Goal: Task Accomplishment & Management: Use online tool/utility

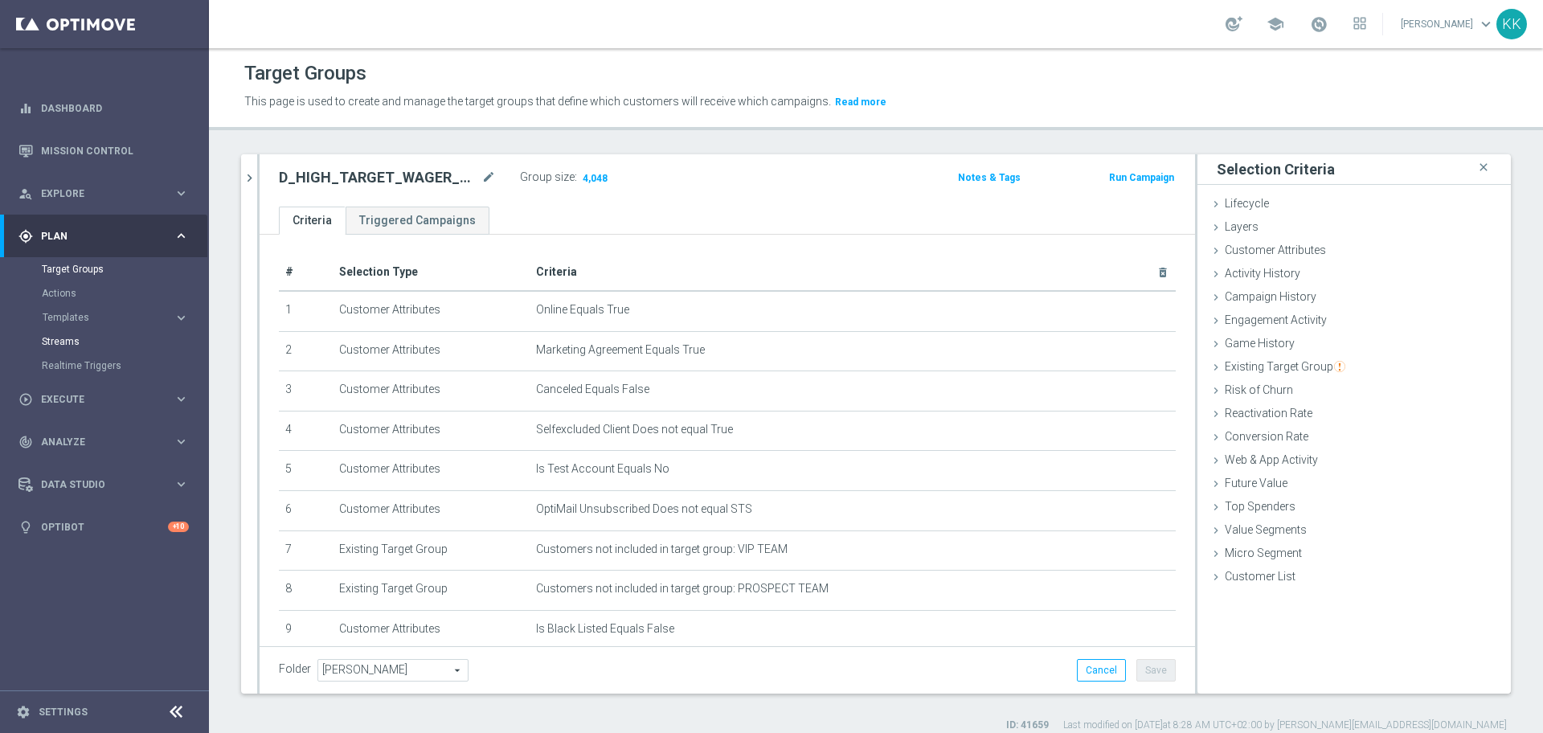
scroll to position [653, 0]
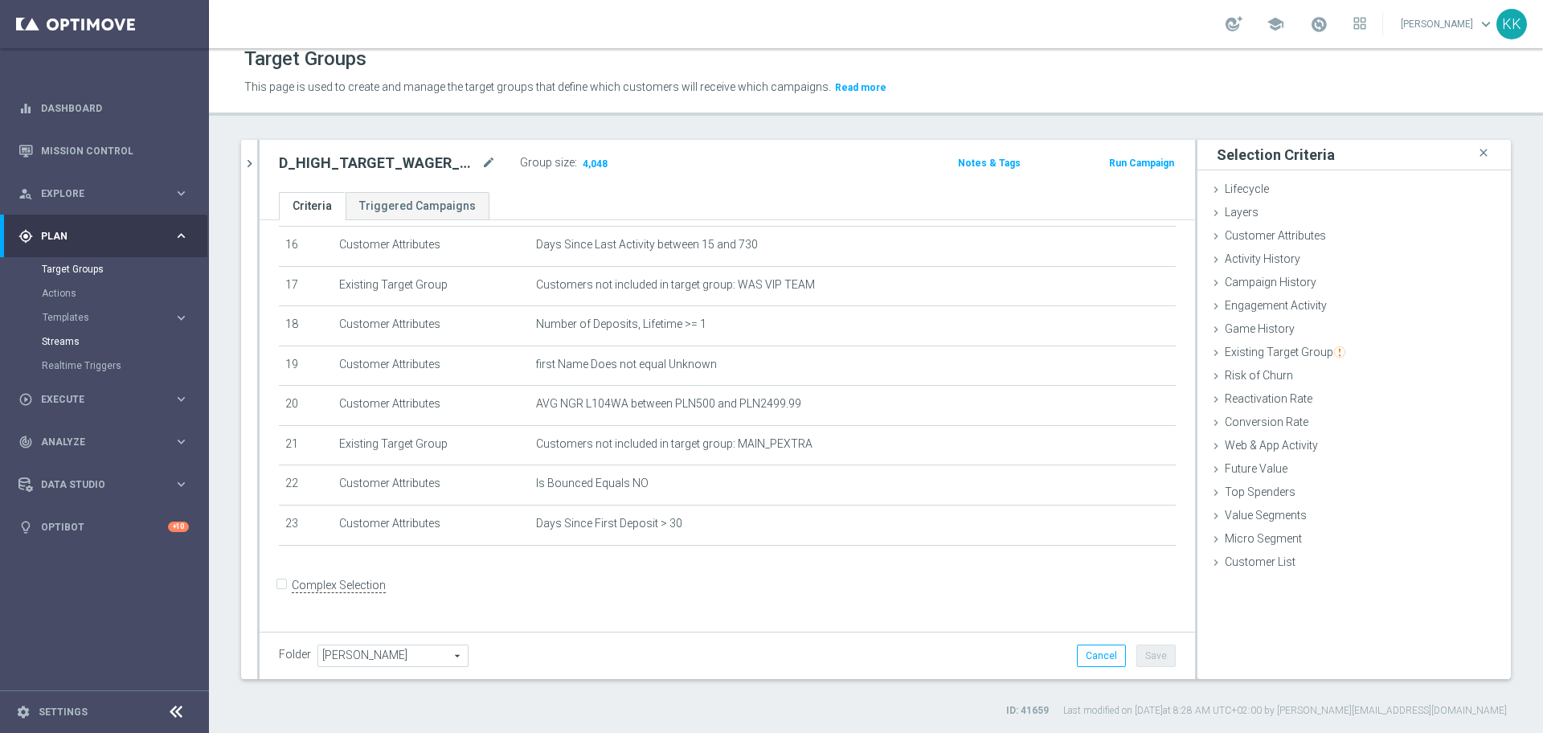
click at [105, 314] on span "Templates" at bounding box center [100, 318] width 115 height 10
click at [70, 341] on link "Optimail" at bounding box center [108, 341] width 117 height 13
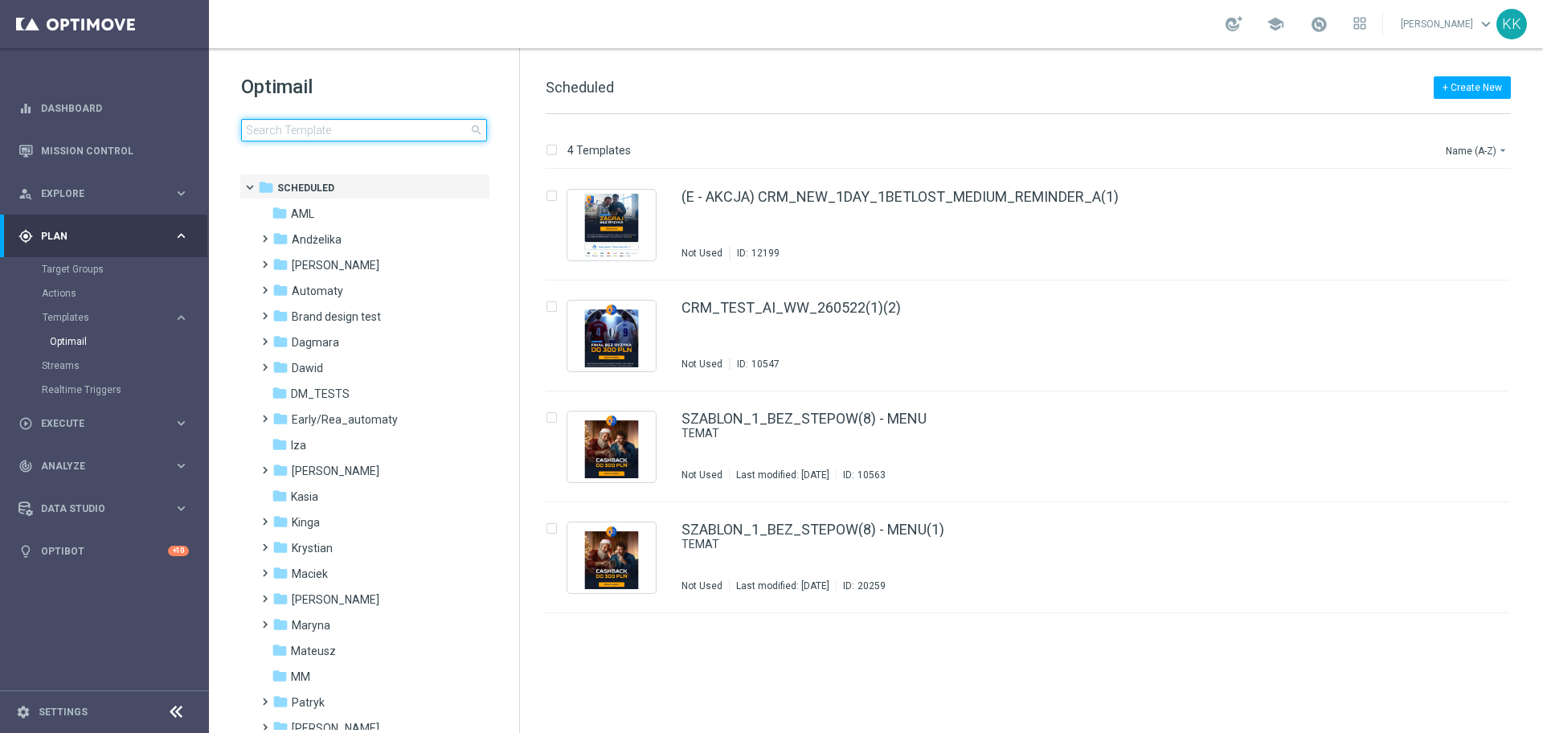
click at [329, 132] on input at bounding box center [364, 130] width 246 height 23
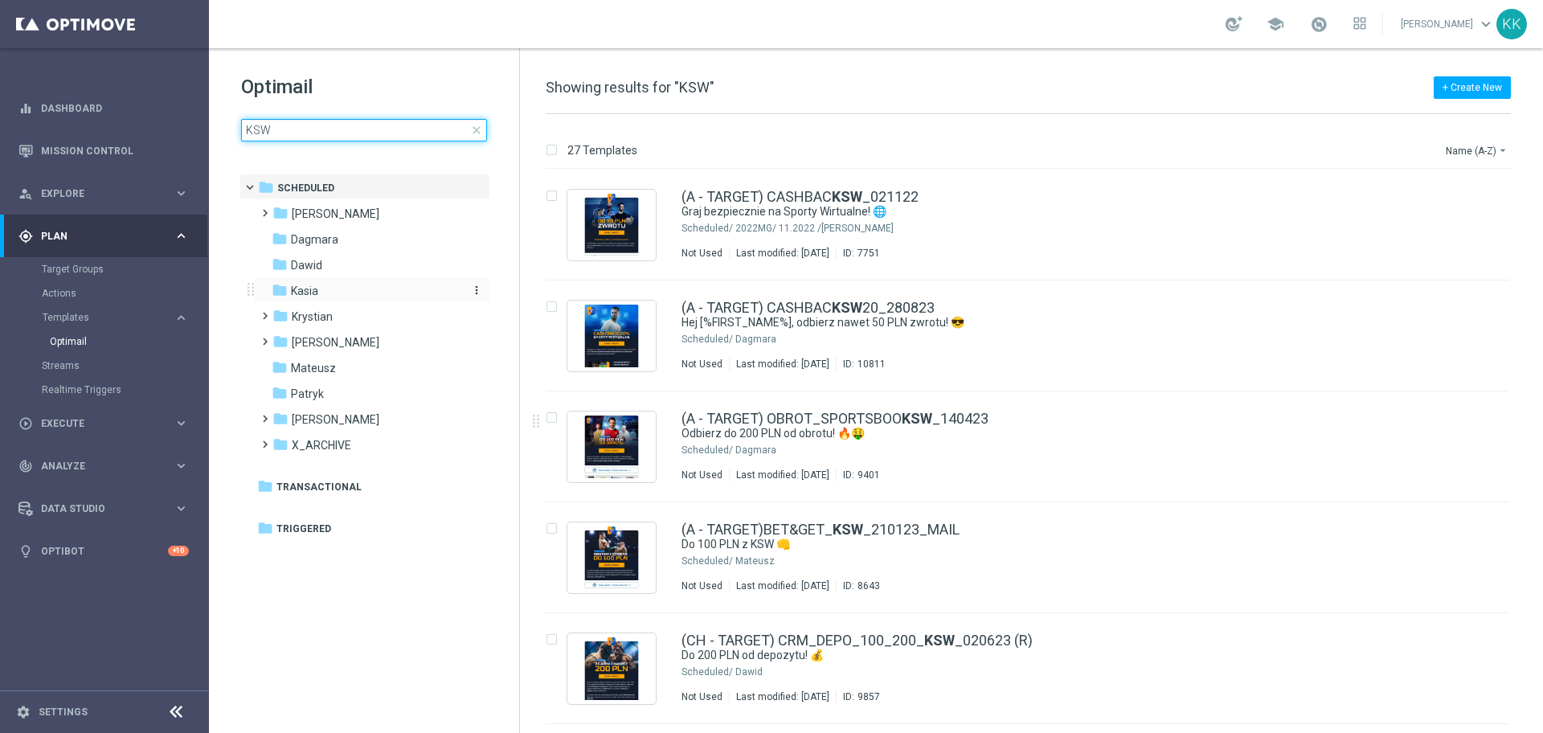
type input "KSW"
click at [324, 293] on div "folder [GEOGRAPHIC_DATA]" at bounding box center [364, 291] width 185 height 18
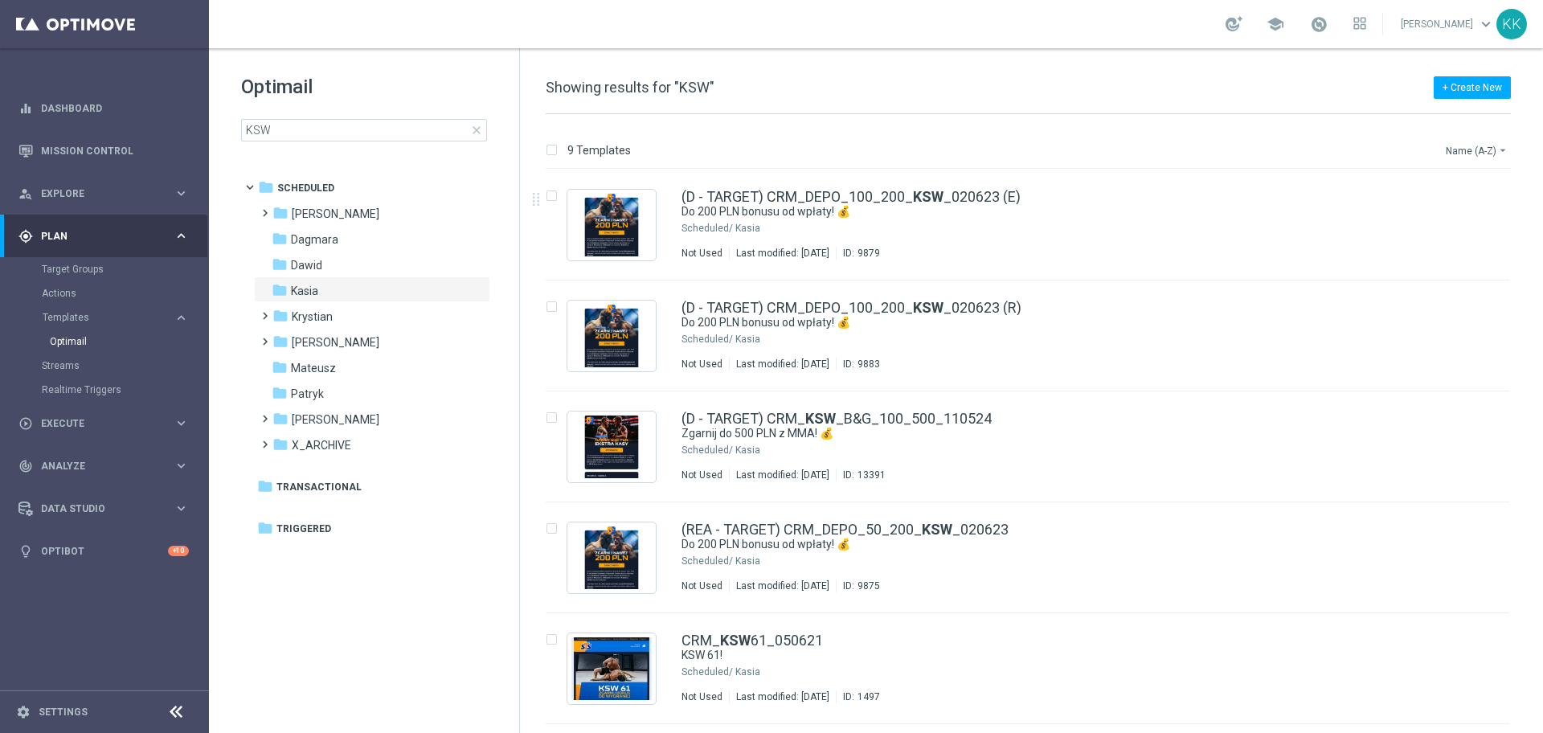
click at [1455, 154] on button "Name (A-Z) arrow_drop_down" at bounding box center [1477, 150] width 67 height 19
click at [1434, 213] on div "Date Modified (Newest)" at bounding box center [1446, 222] width 129 height 23
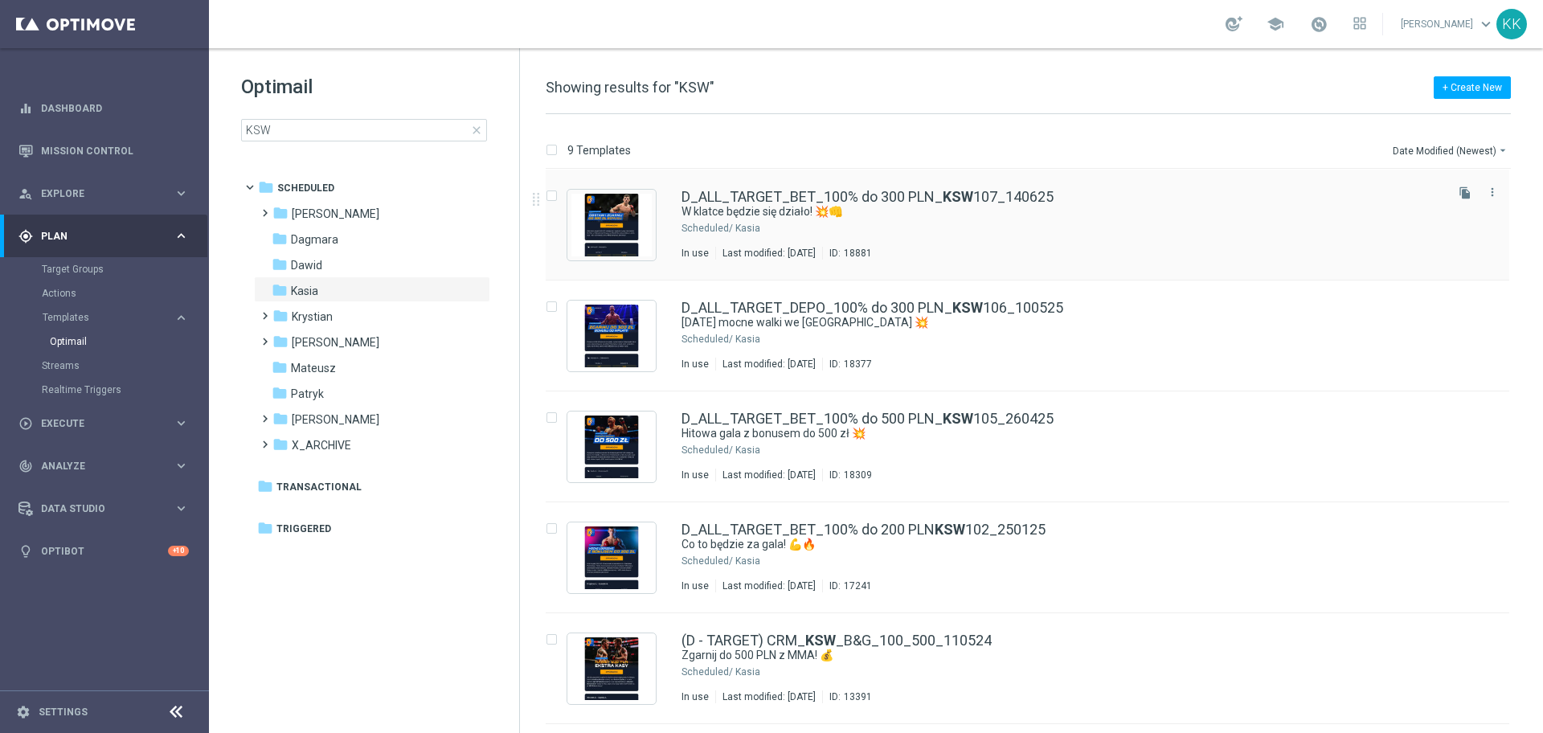
click at [1076, 225] on div "Kasia" at bounding box center [1088, 228] width 706 height 13
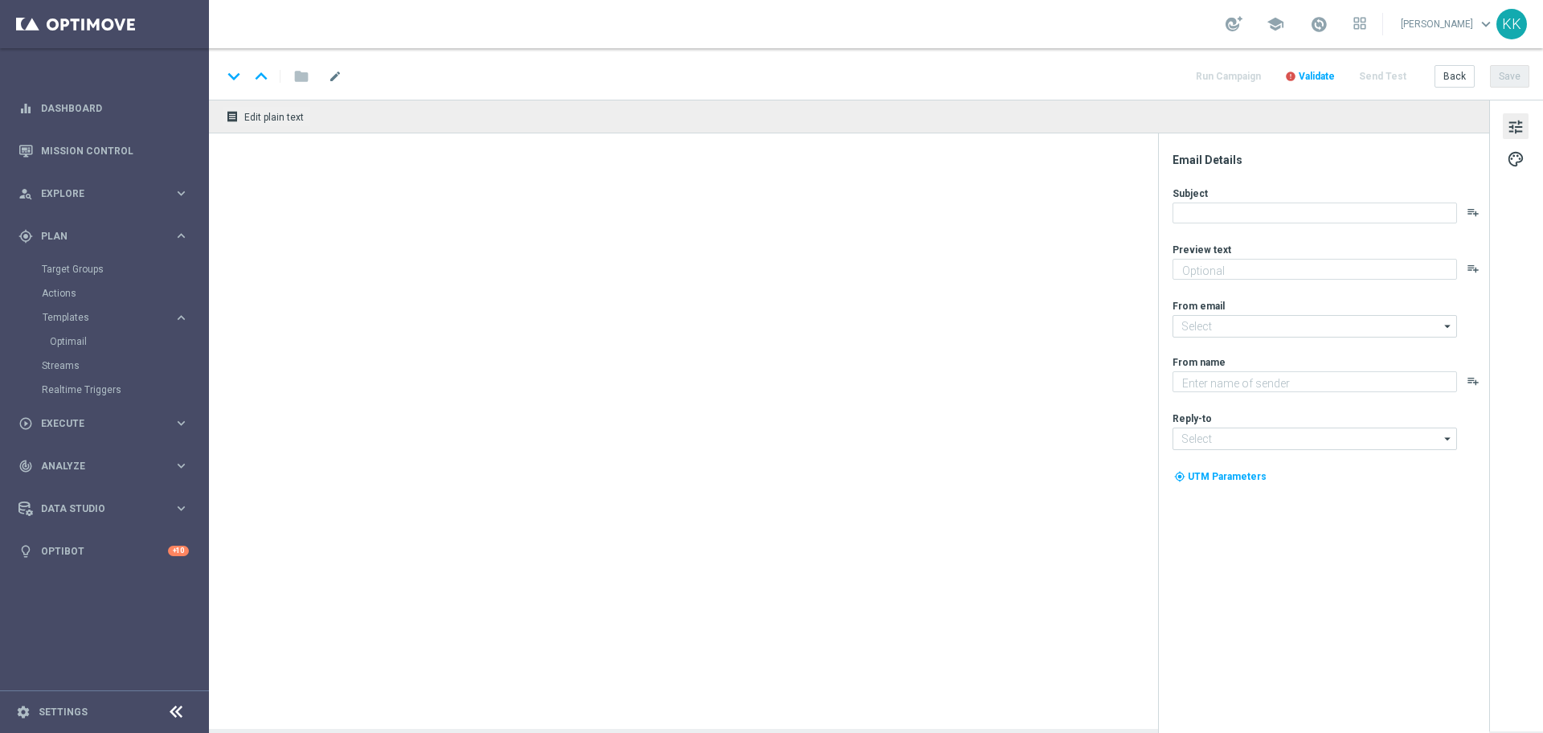
type textarea "Obstaw z bonusem do 300 zł 💰"
type input "[EMAIL_ADDRESS][DOMAIN_NAME]"
type textarea "STS"
type input "[EMAIL_ADDRESS][DOMAIN_NAME]"
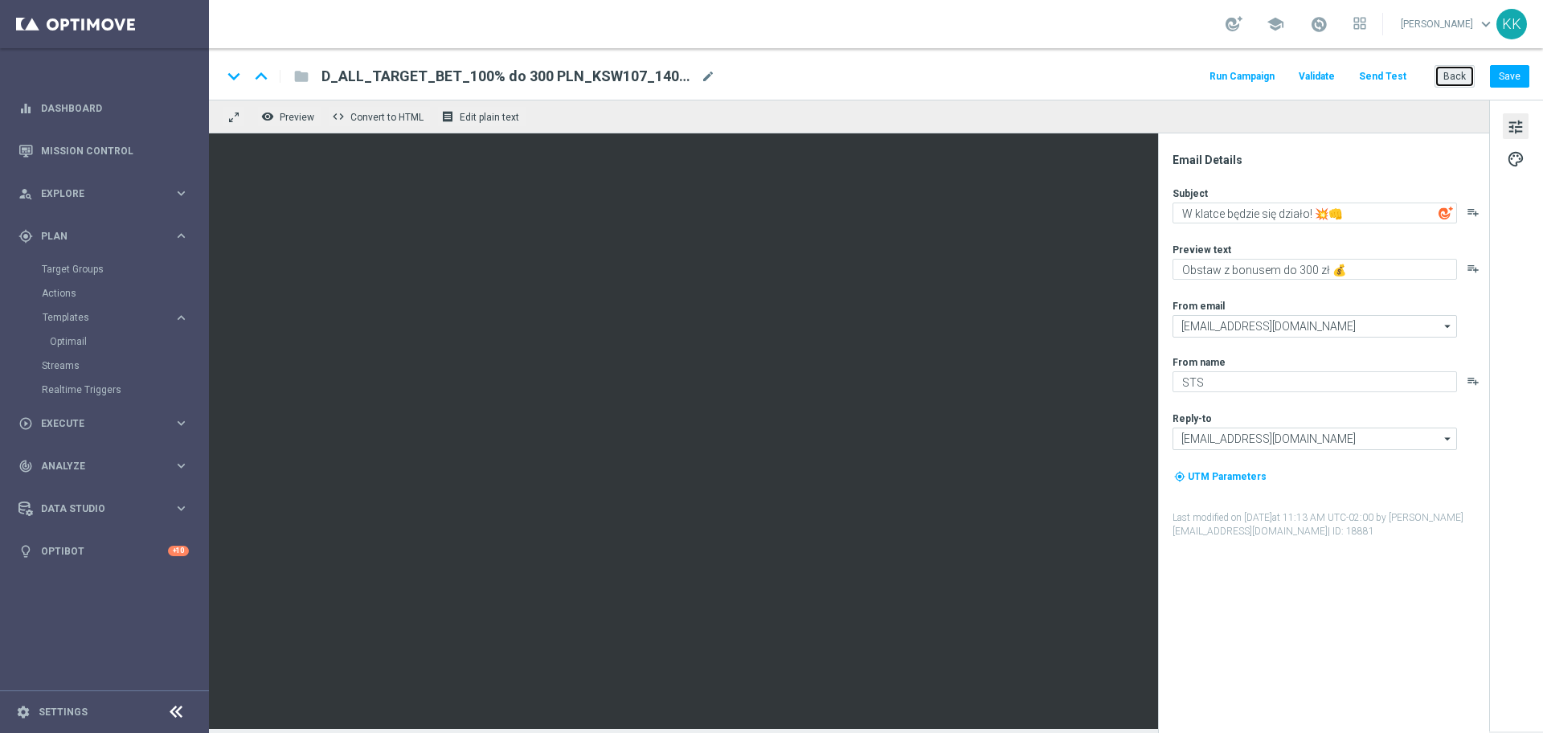
click at [1456, 75] on button "Back" at bounding box center [1454, 76] width 40 height 23
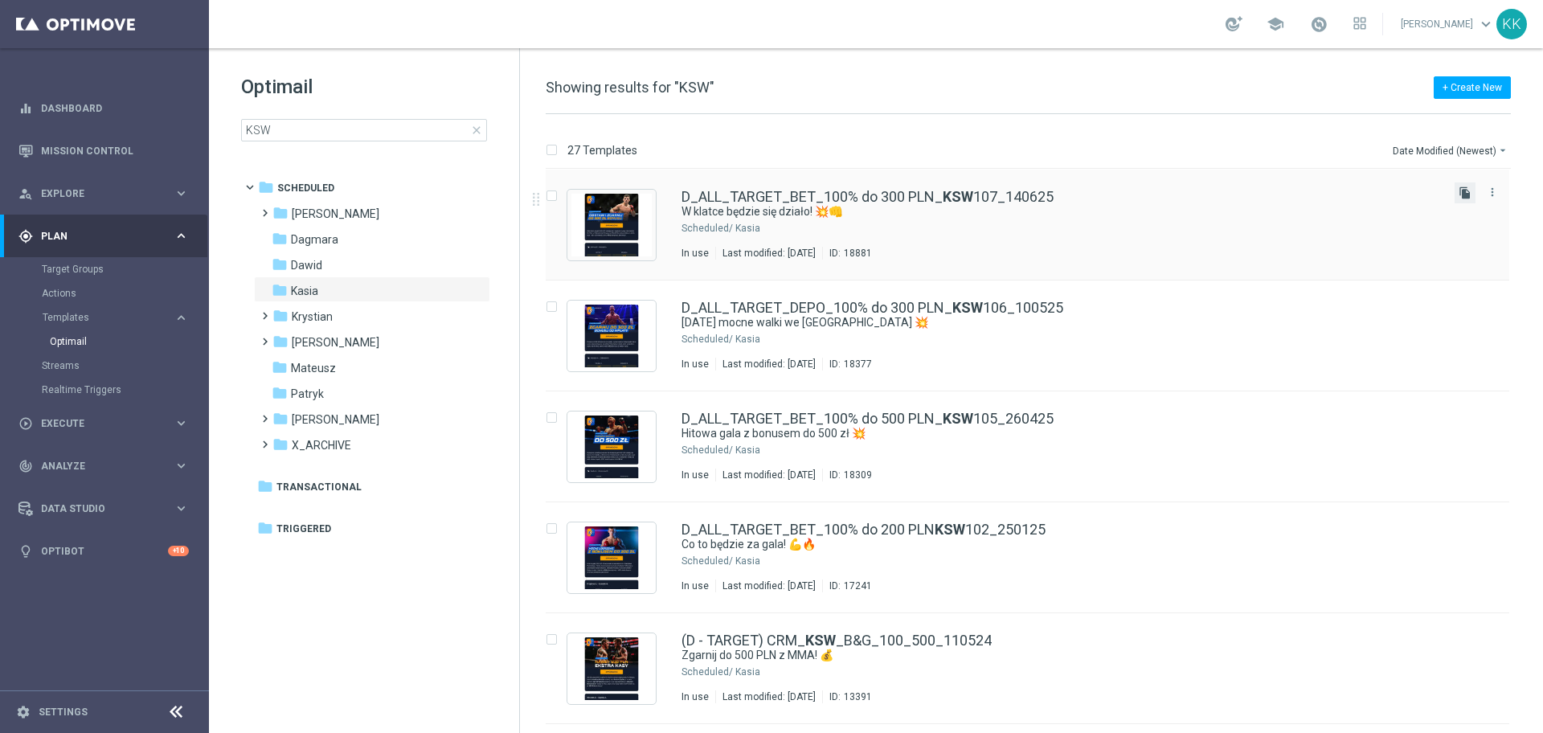
click at [1462, 197] on icon "file_copy" at bounding box center [1465, 192] width 13 height 13
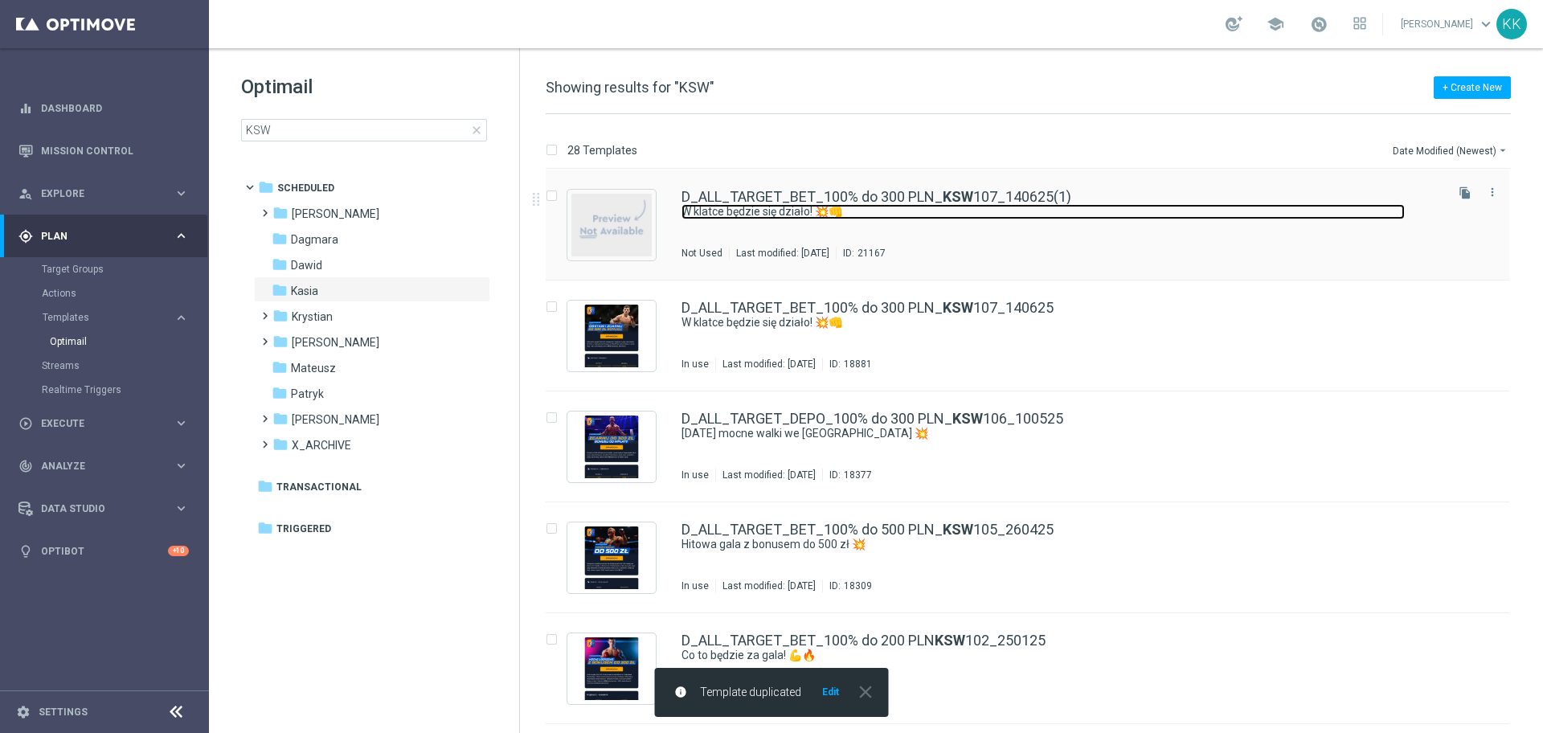
click at [1309, 215] on link "W klatce będzie się działo! 💥👊" at bounding box center [1042, 211] width 723 height 15
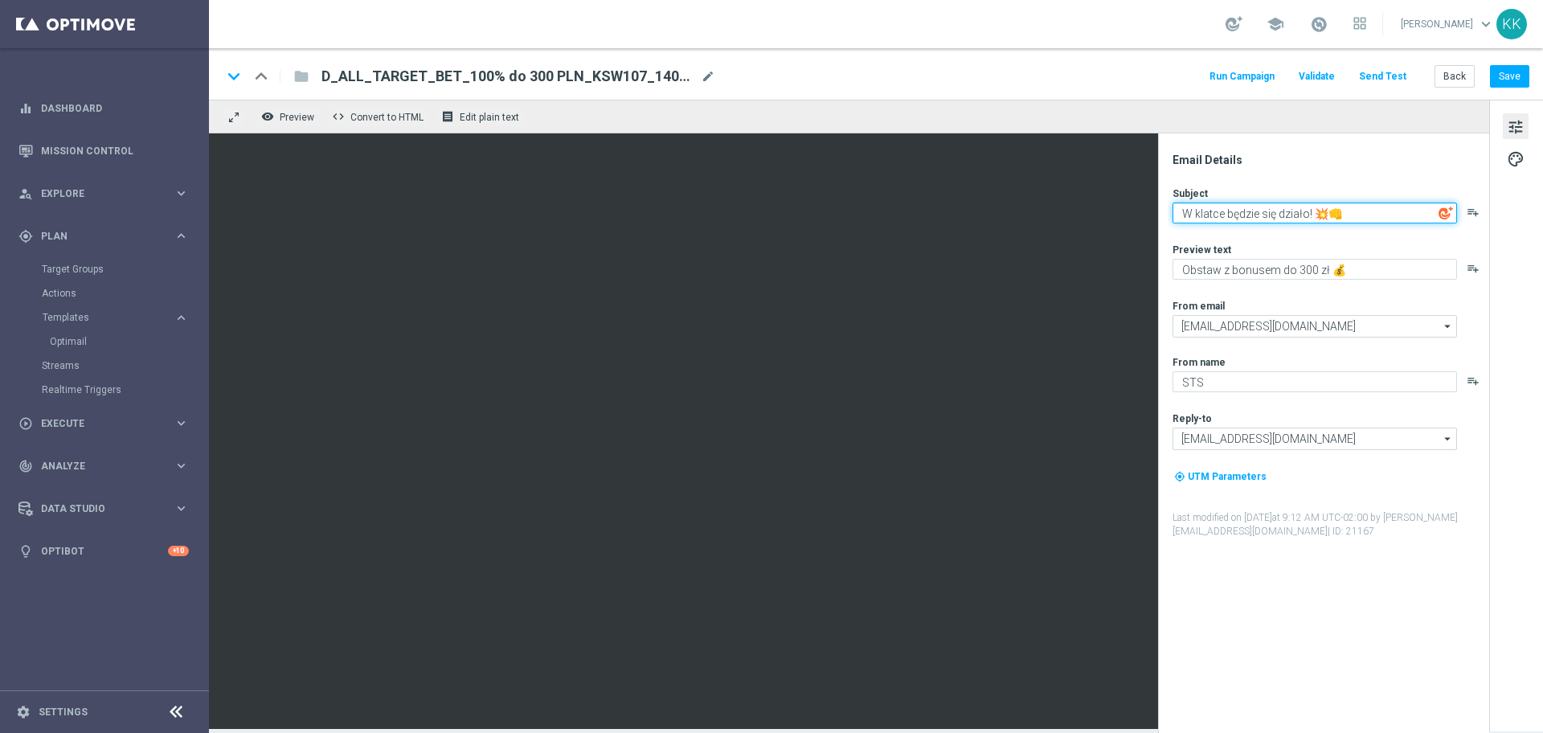
click at [1266, 218] on textarea "W klatce będzie się działo! 💥👊" at bounding box center [1314, 213] width 284 height 21
paste textarea "Dziś dwie walki mistrzowskie! 💥"
type textarea "Dziś dwie walki mistrzowskie! 💥"
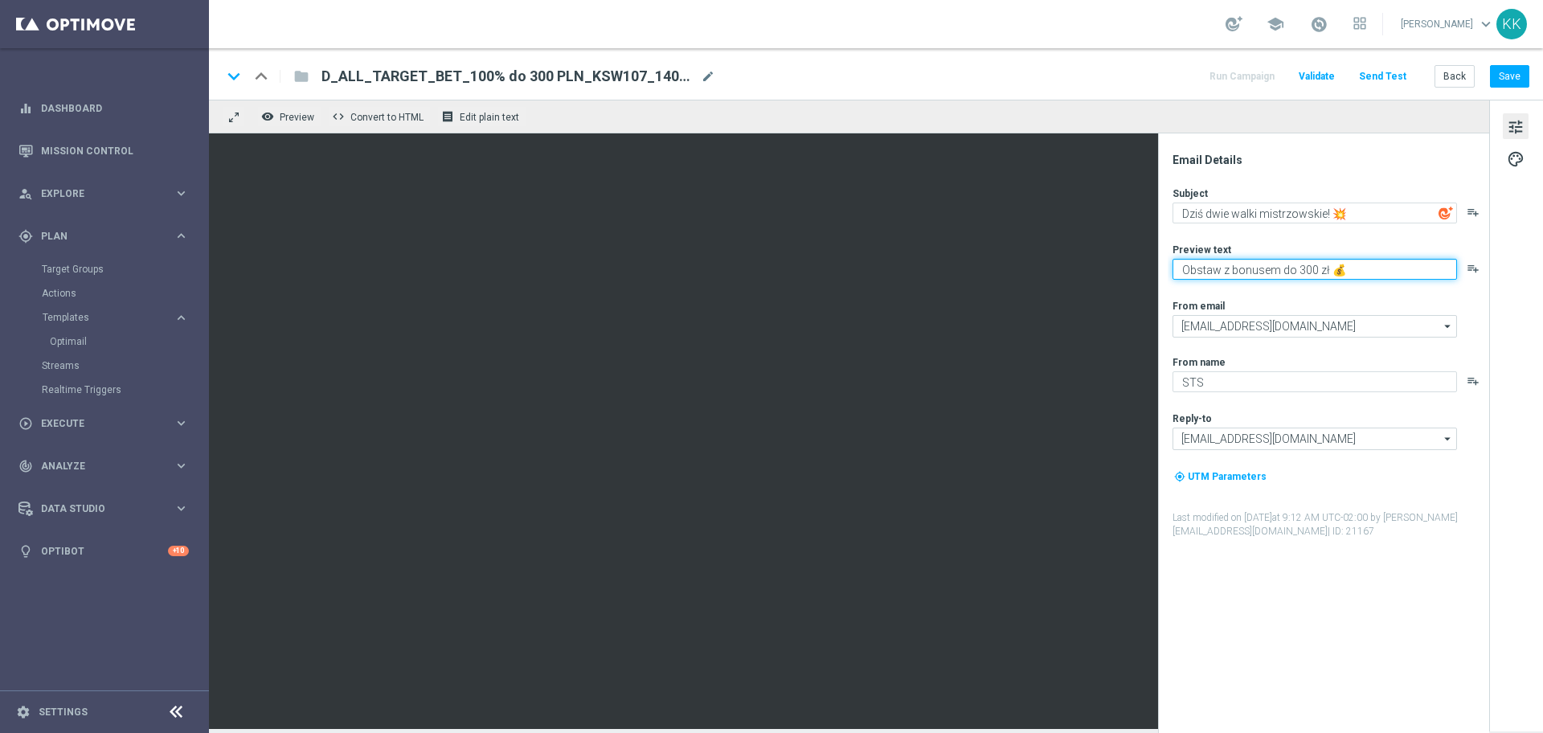
click at [1246, 275] on textarea "Obstaw z bonusem do 300 zł 💰" at bounding box center [1314, 269] width 284 height 21
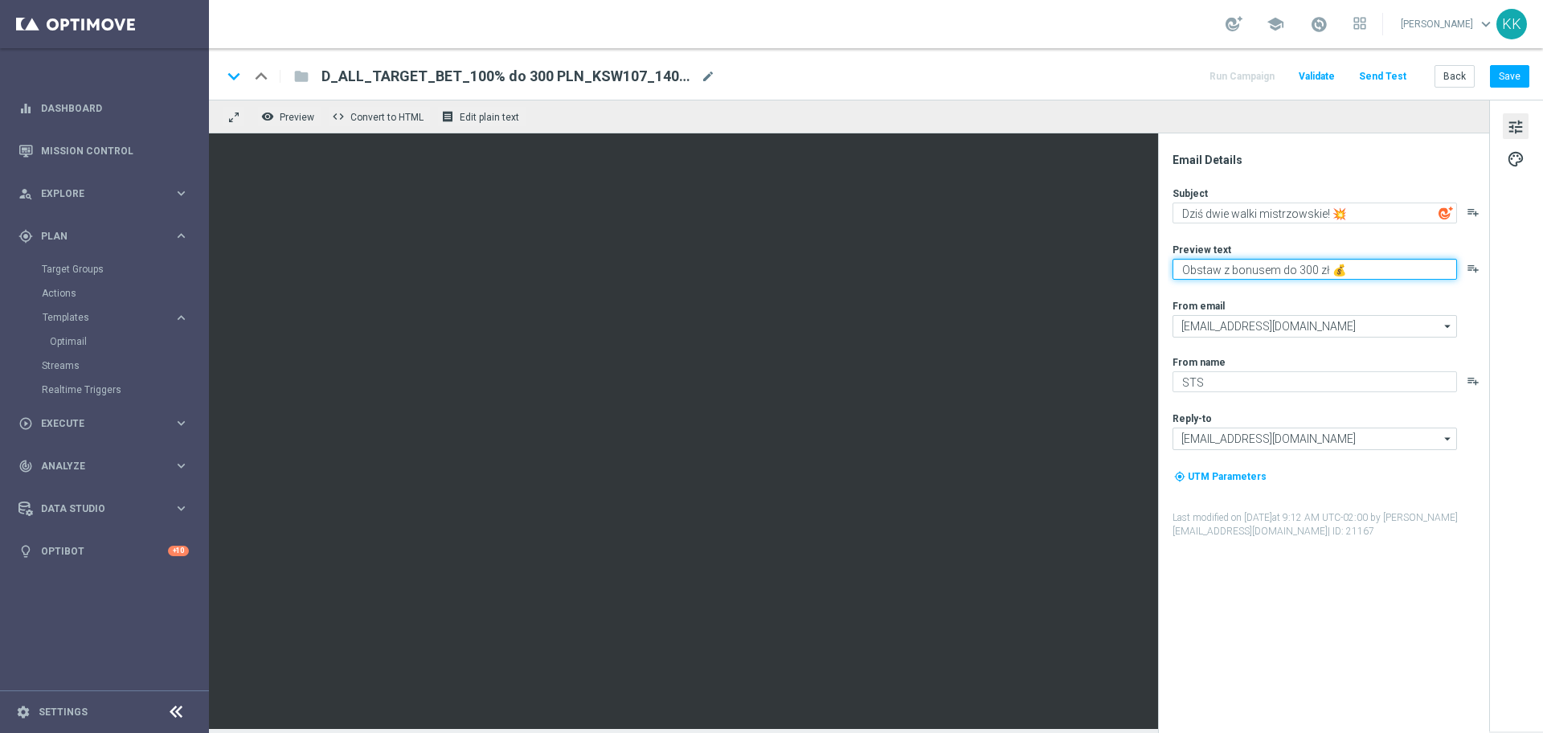
click at [1246, 275] on textarea "Obstaw z bonusem do 300 zł 💰" at bounding box center [1314, 269] width 284 height 21
click at [1261, 273] on textarea "Obstaw z bonusem do 300 zł 💰" at bounding box center [1314, 269] width 284 height 21
drag, startPoint x: 1261, startPoint y: 268, endPoint x: 1224, endPoint y: 268, distance: 37.0
click at [1224, 268] on textarea "Obstaw z bonusem do 300 zł 💰" at bounding box center [1314, 269] width 284 height 21
paste textarea "🛡️"
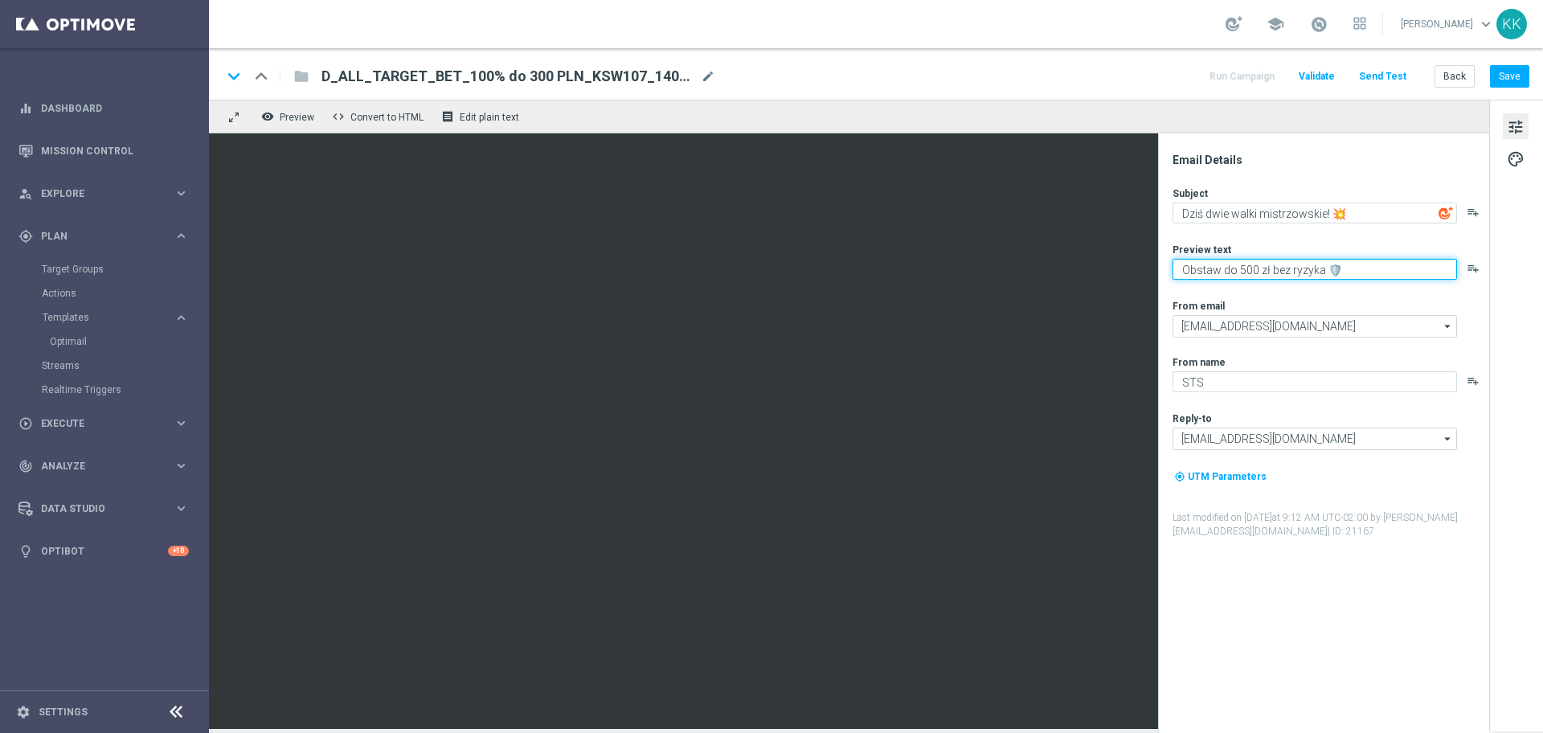
type textarea "Obstaw do 500 zł bez ryzyka 🛡️"
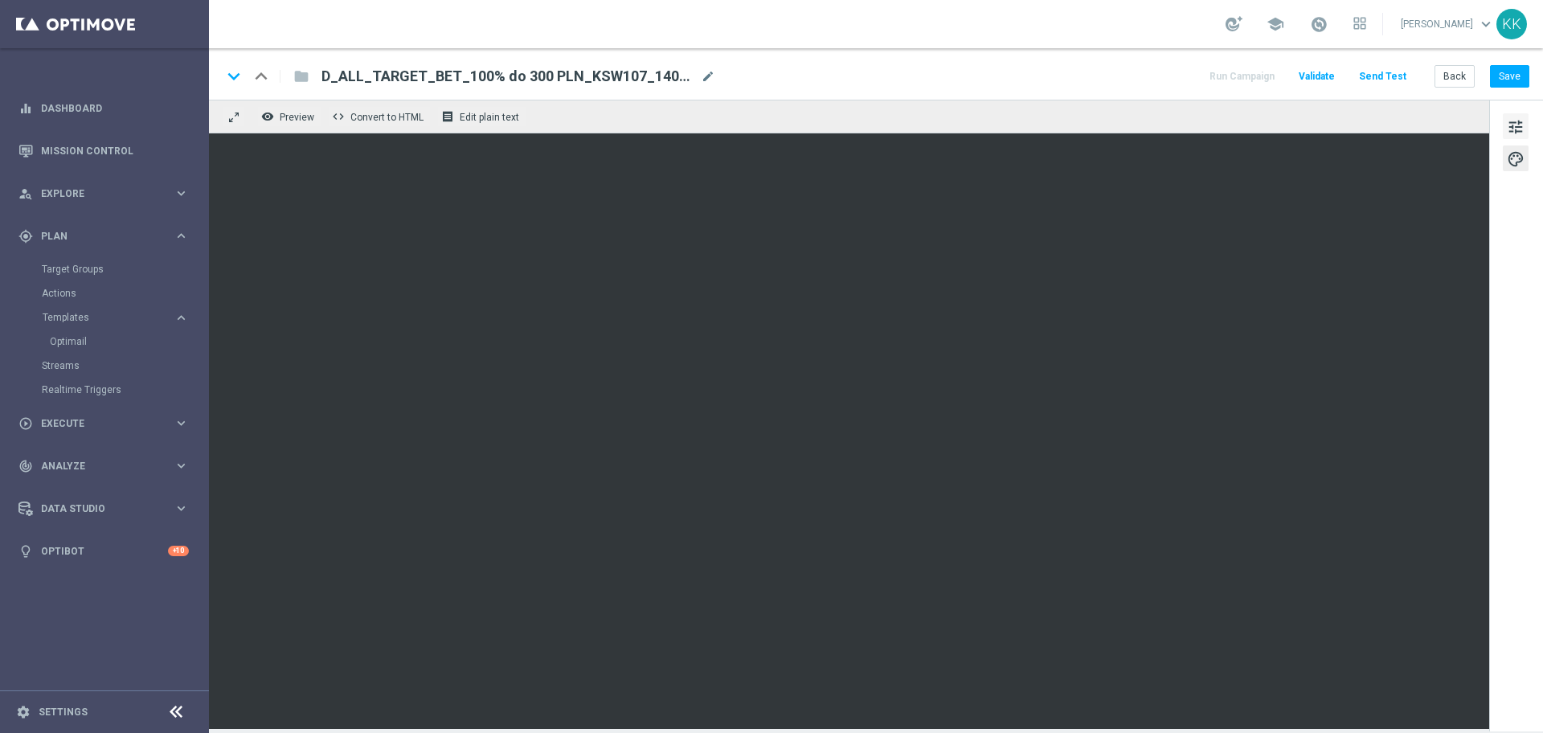
click at [1517, 122] on span "tune" at bounding box center [1516, 127] width 18 height 21
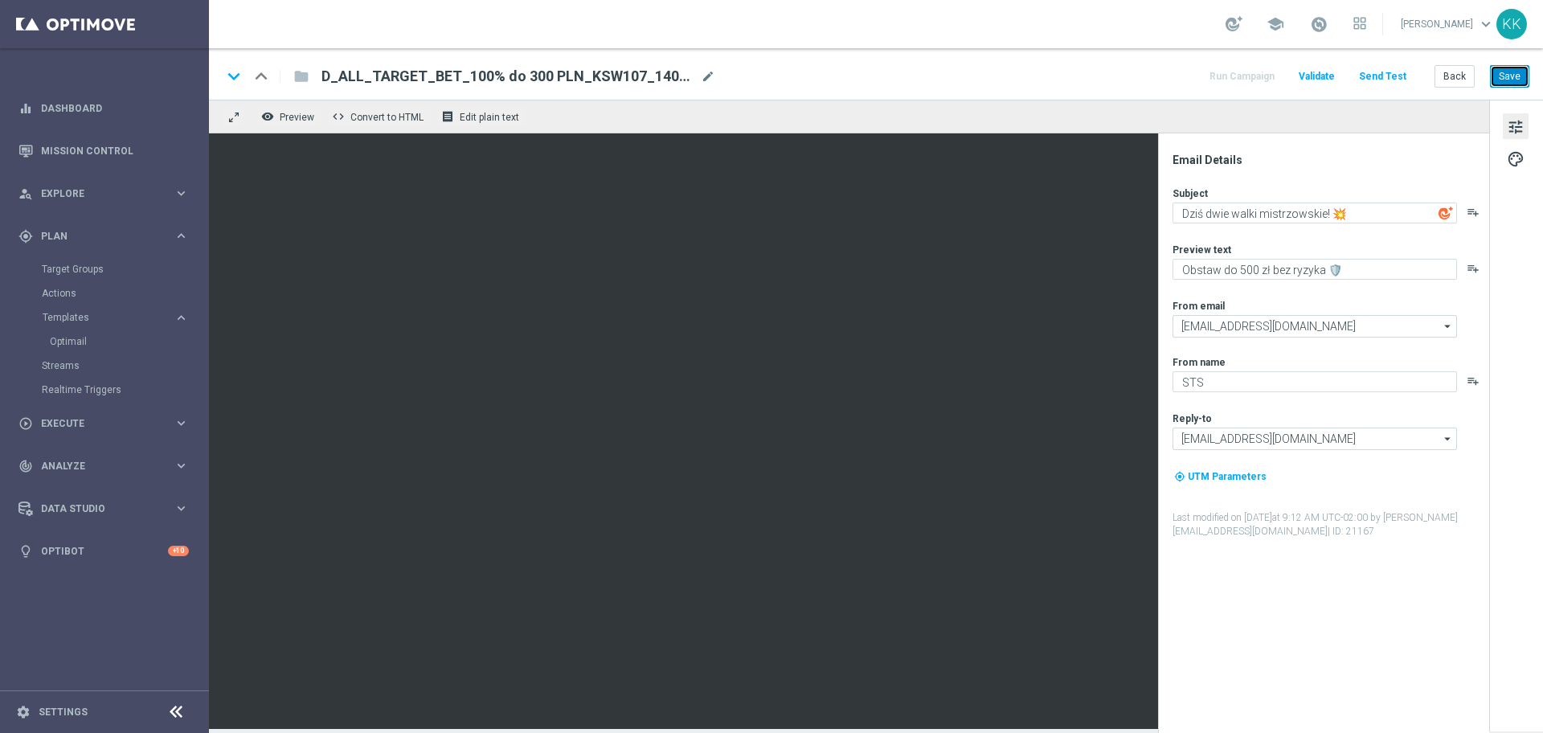
click at [1497, 75] on button "Save" at bounding box center [1509, 76] width 39 height 23
click at [702, 76] on span "mode_edit" at bounding box center [708, 76] width 14 height 14
click at [703, 77] on span "mode_edit" at bounding box center [708, 76] width 14 height 14
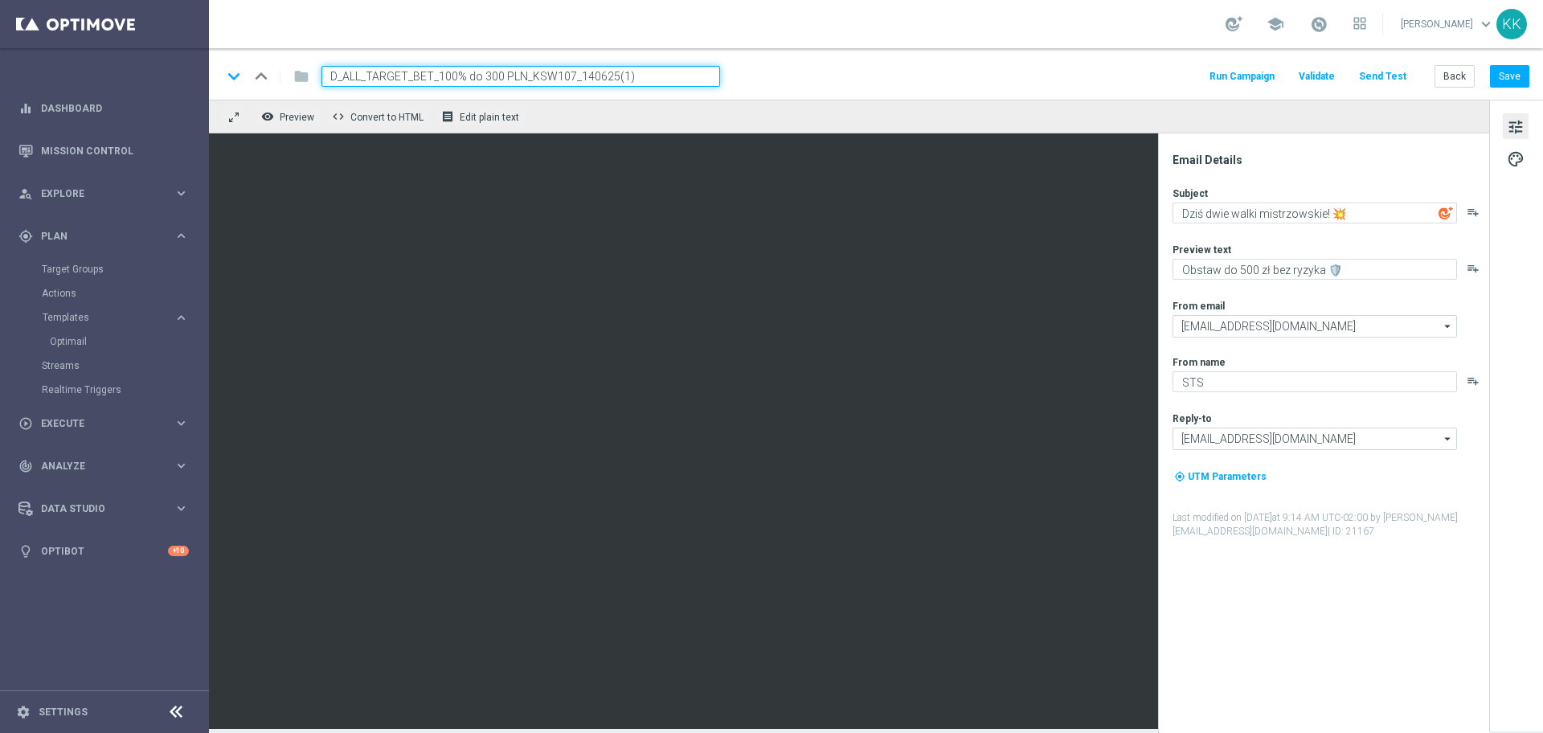
paste input "D_ALL_TARGET_ZBR_100% do 500 PLN KSW111_181025"
type input "D_ALL_TARGET_BET_100% do 300 PLN_KSW107_140625(1)D_ALL_TARGET_ZBR_100% do 500 P…"
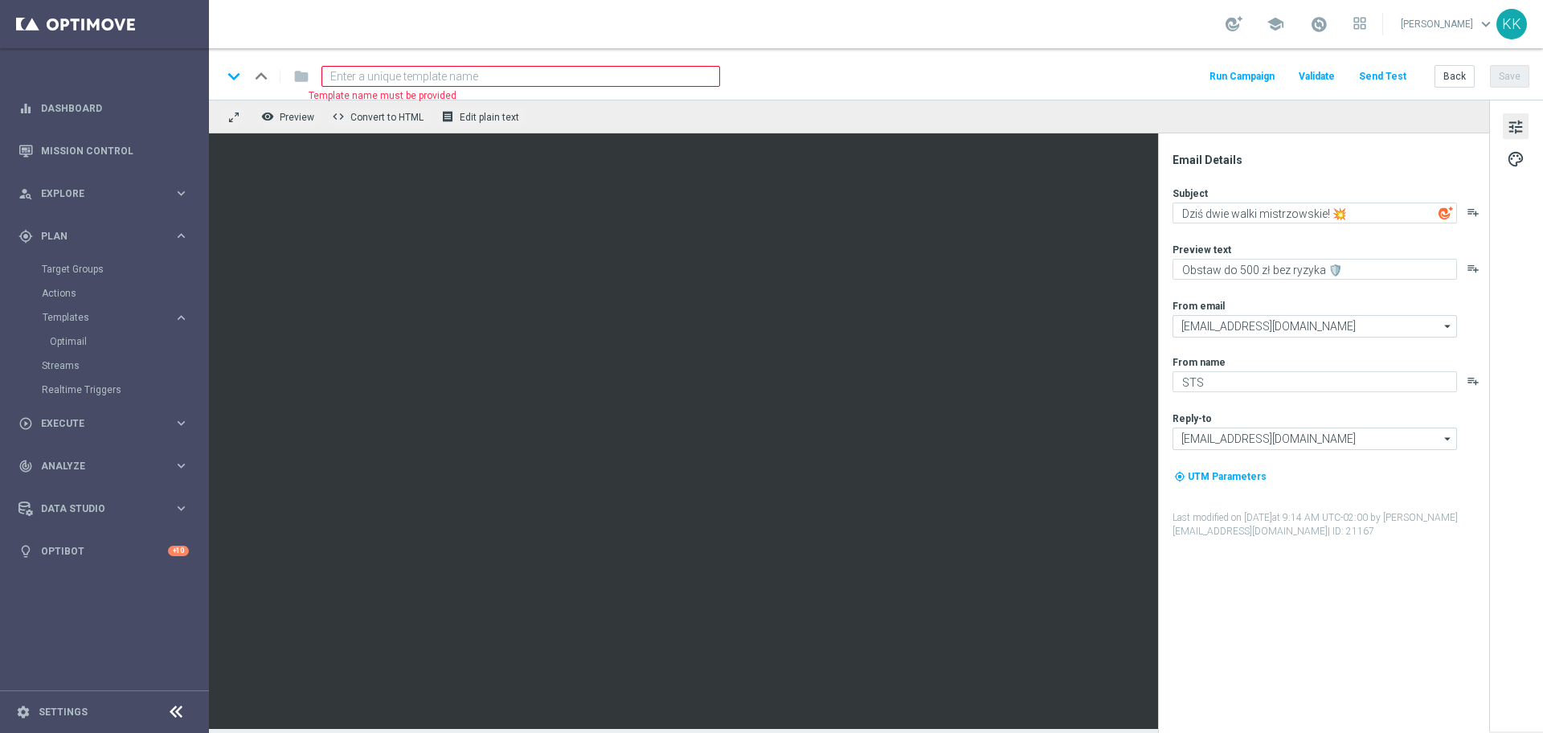
paste input "D_ALL_TARGET_ZBR_100% do 500 PLN KSW111_181025"
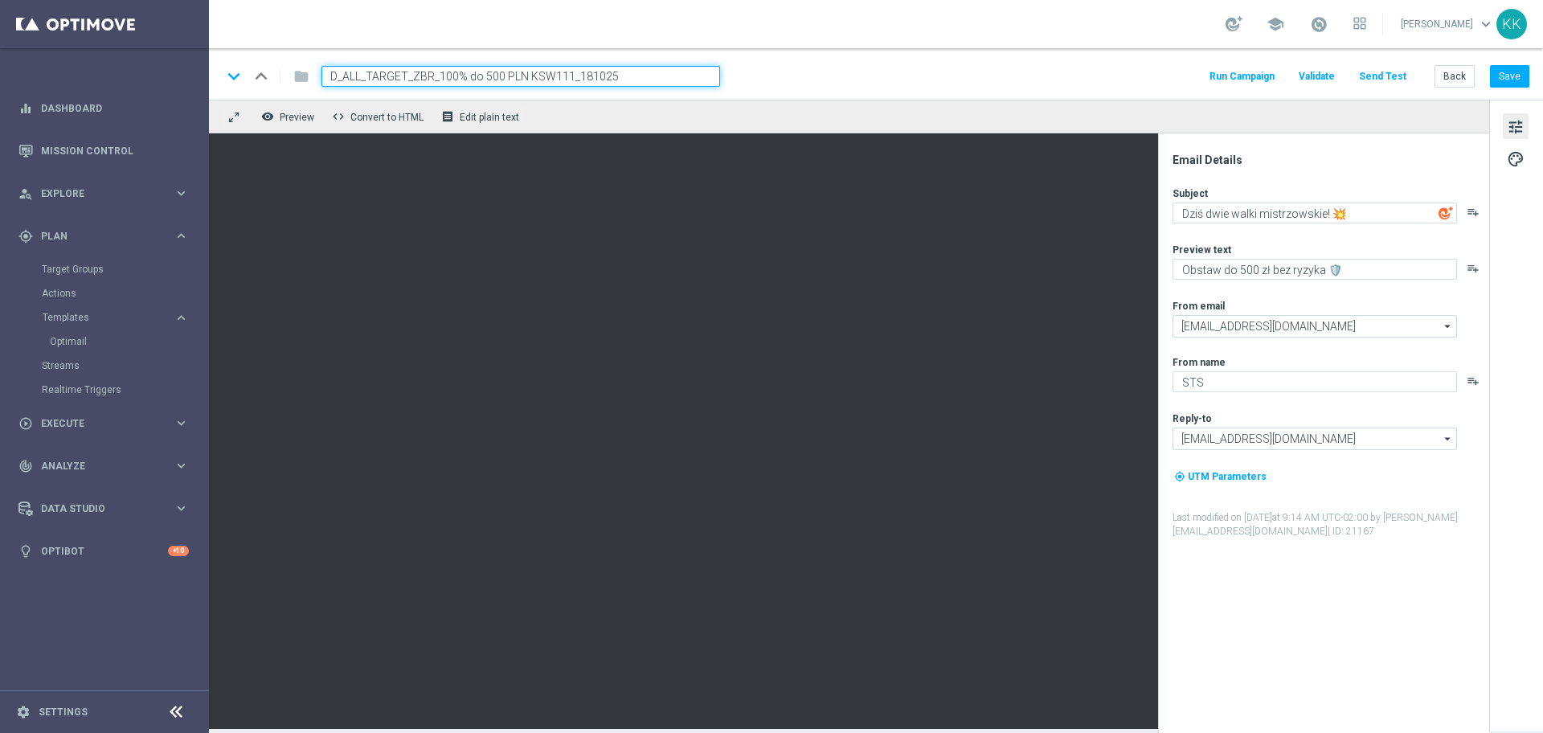
type input "D_ALL_TARGET_ZBR_100% do 500 PLN KSW111_181025"
click at [843, 27] on div "school [PERSON_NAME] keyboard_arrow_down KK" at bounding box center [876, 24] width 1334 height 48
click at [1503, 66] on button "Save" at bounding box center [1509, 76] width 39 height 23
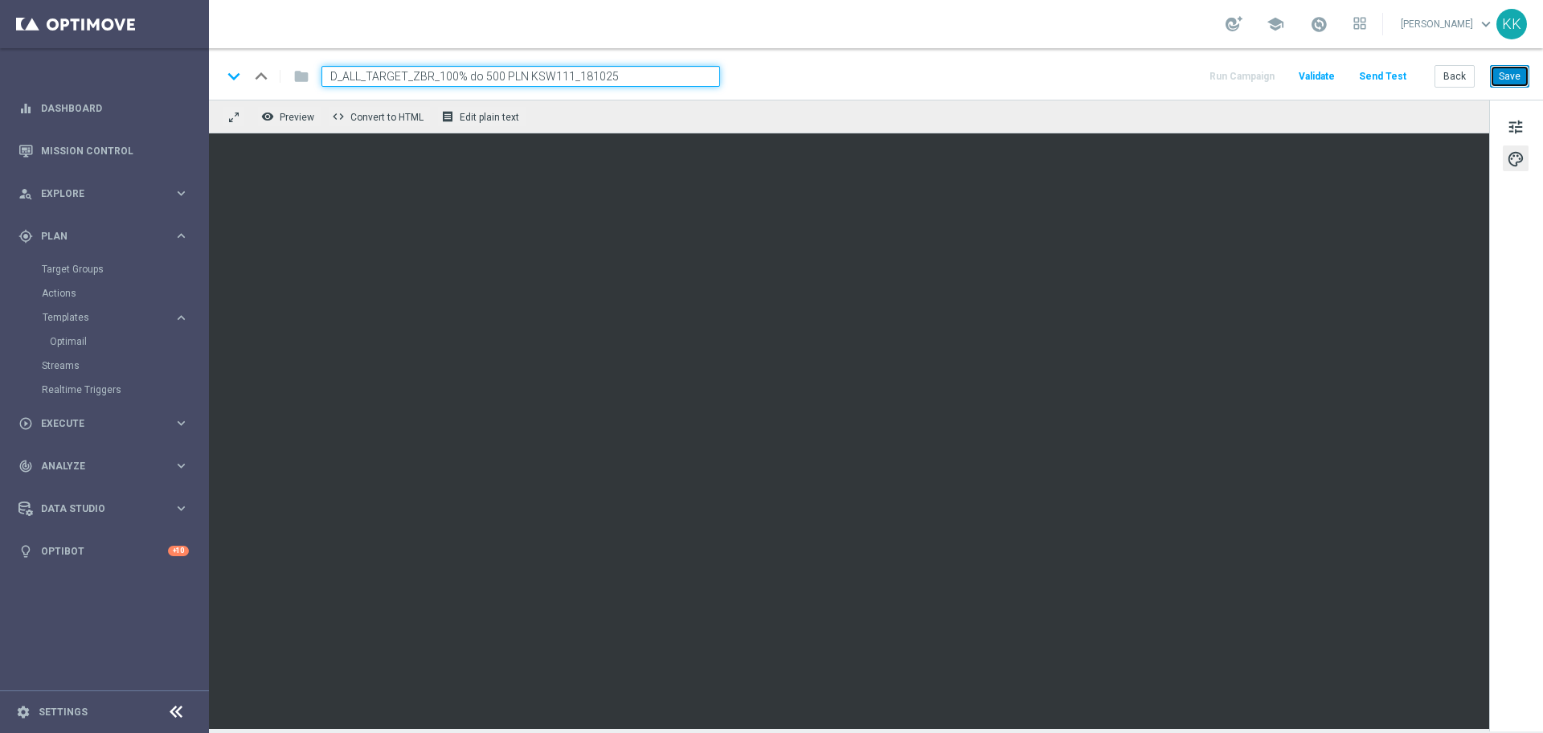
click at [1516, 77] on button "Save" at bounding box center [1509, 76] width 39 height 23
drag, startPoint x: 1513, startPoint y: 79, endPoint x: 1491, endPoint y: 70, distance: 24.2
click at [1513, 79] on button "Save" at bounding box center [1509, 76] width 39 height 23
click at [1501, 63] on div "keyboard_arrow_down keyboard_arrow_up folder D_ALL_TARGET_ZBR_100% do 500 PLN K…" at bounding box center [876, 73] width 1334 height 51
click at [1519, 65] on button "Save" at bounding box center [1509, 76] width 39 height 23
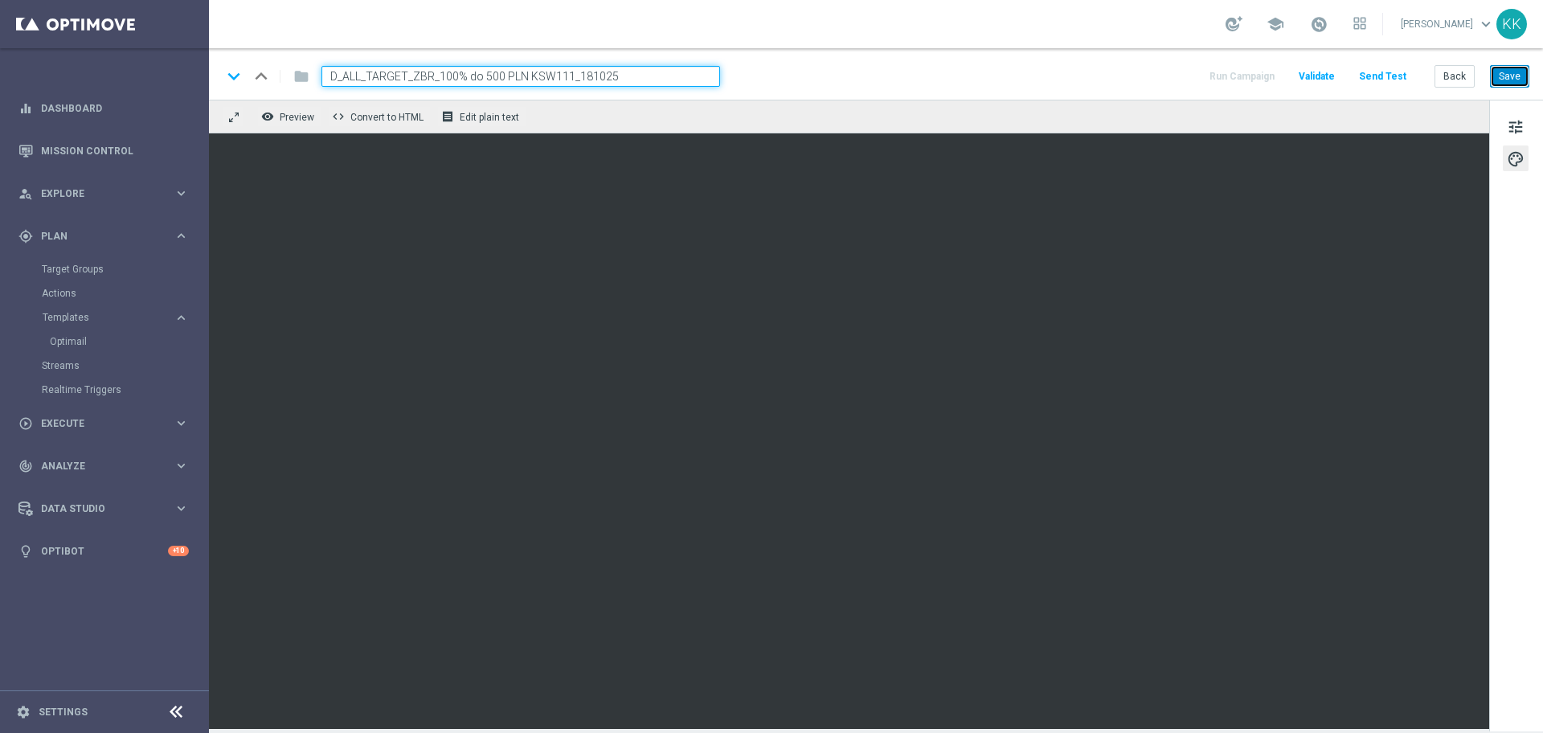
click at [1508, 79] on button "Save" at bounding box center [1509, 76] width 39 height 23
click at [1499, 81] on button "Save" at bounding box center [1509, 76] width 39 height 23
click at [1521, 125] on span "tune" at bounding box center [1516, 127] width 18 height 21
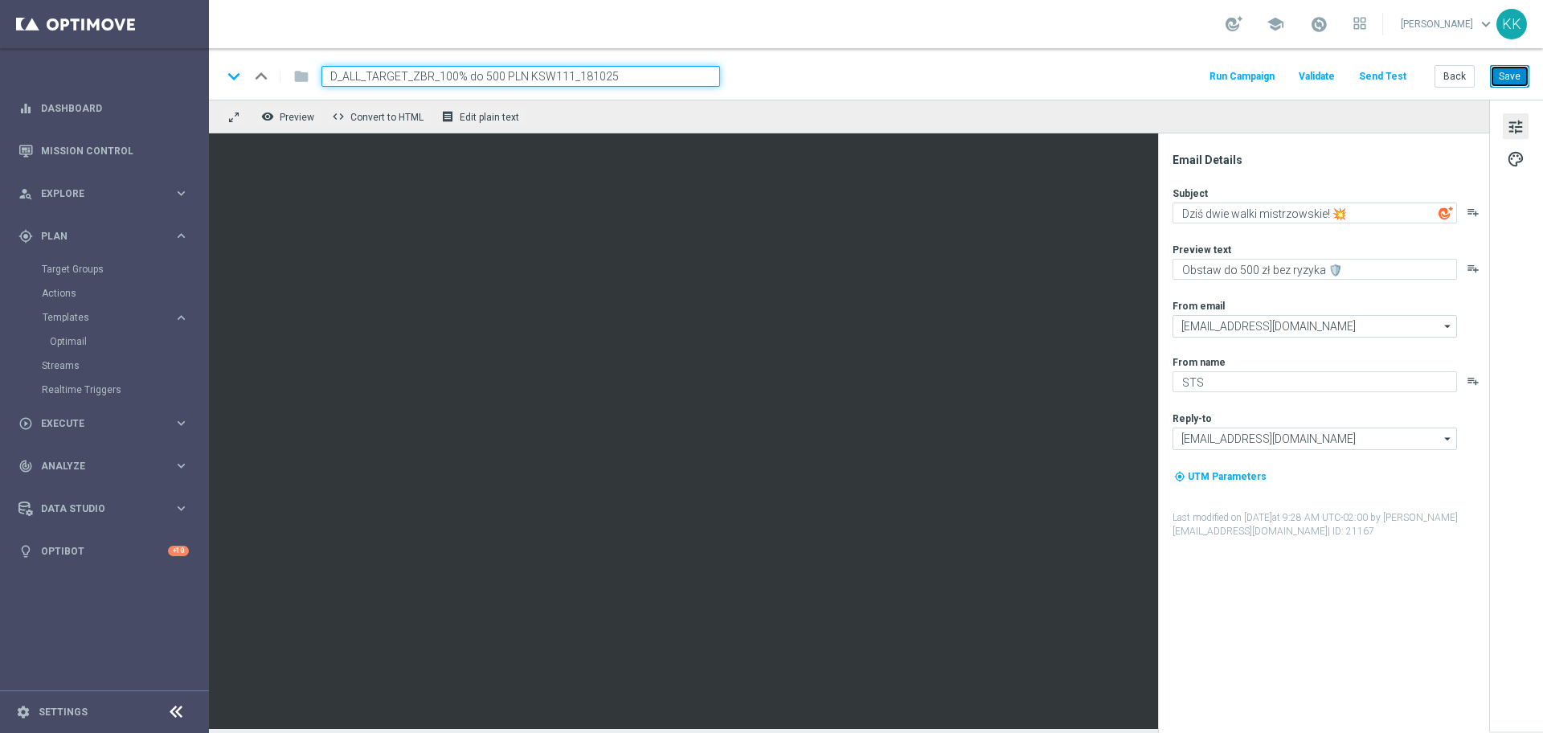
click at [1504, 76] on button "Save" at bounding box center [1509, 76] width 39 height 23
click at [81, 344] on link "Optimail" at bounding box center [108, 341] width 117 height 13
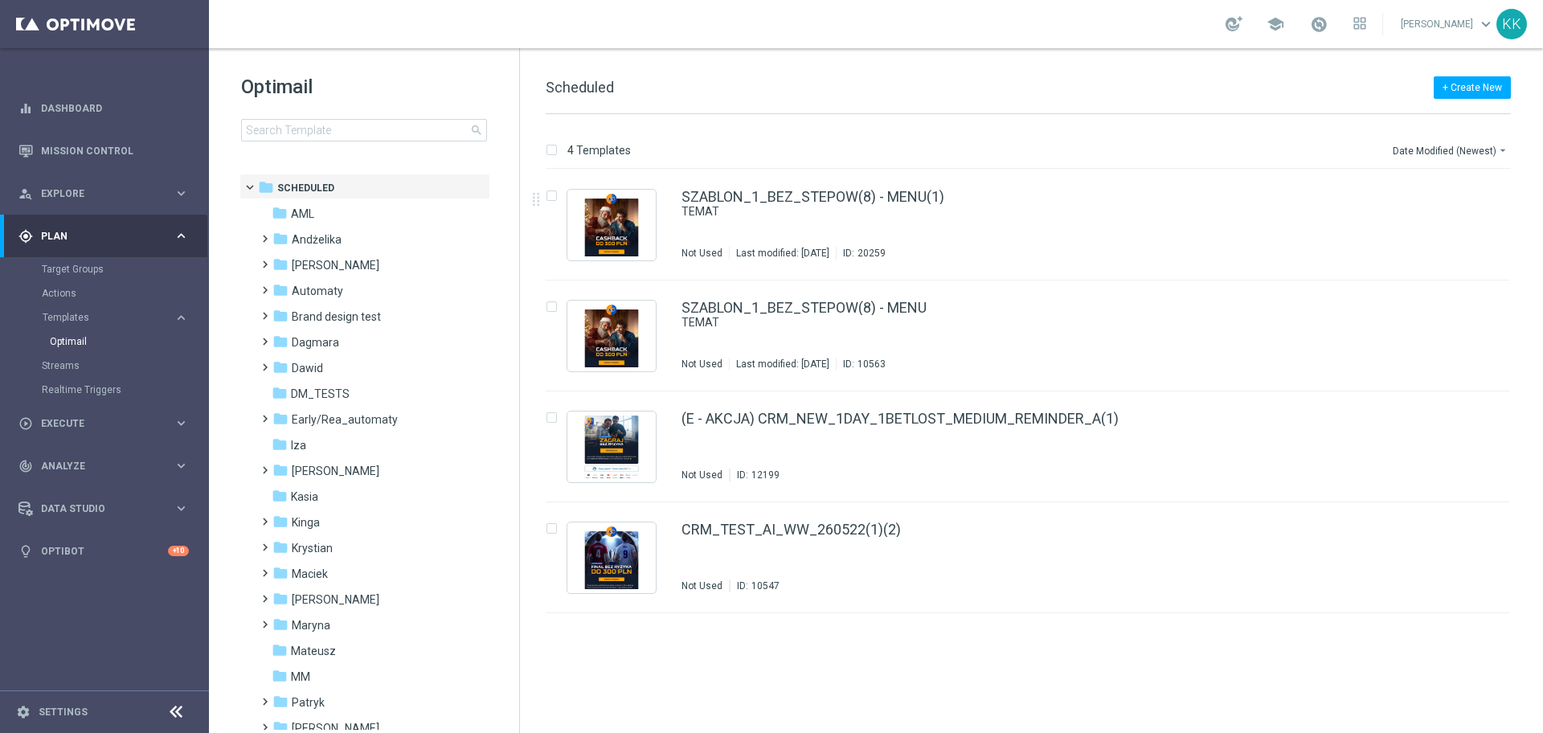
click at [349, 113] on div "Optimail search" at bounding box center [380, 108] width 278 height 68
click at [366, 144] on div "Optimail search folder 1 Folder folder Scheduled more_vert folder AML more_vert" at bounding box center [364, 147] width 310 height 199
click at [374, 123] on input at bounding box center [364, 130] width 246 height 23
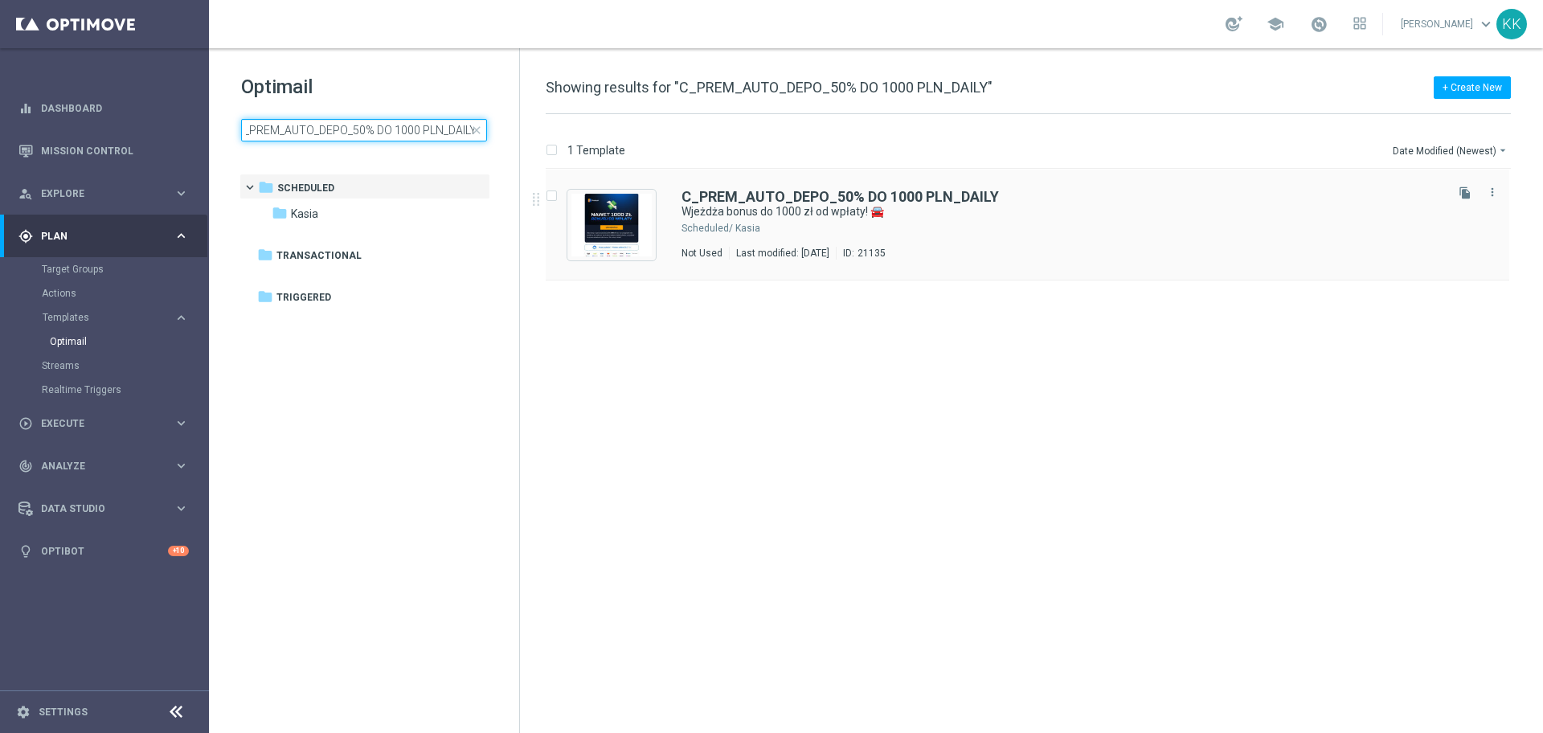
type input "C_PREM_AUTO_DEPO_50% DO 1000 PLN_DAILY"
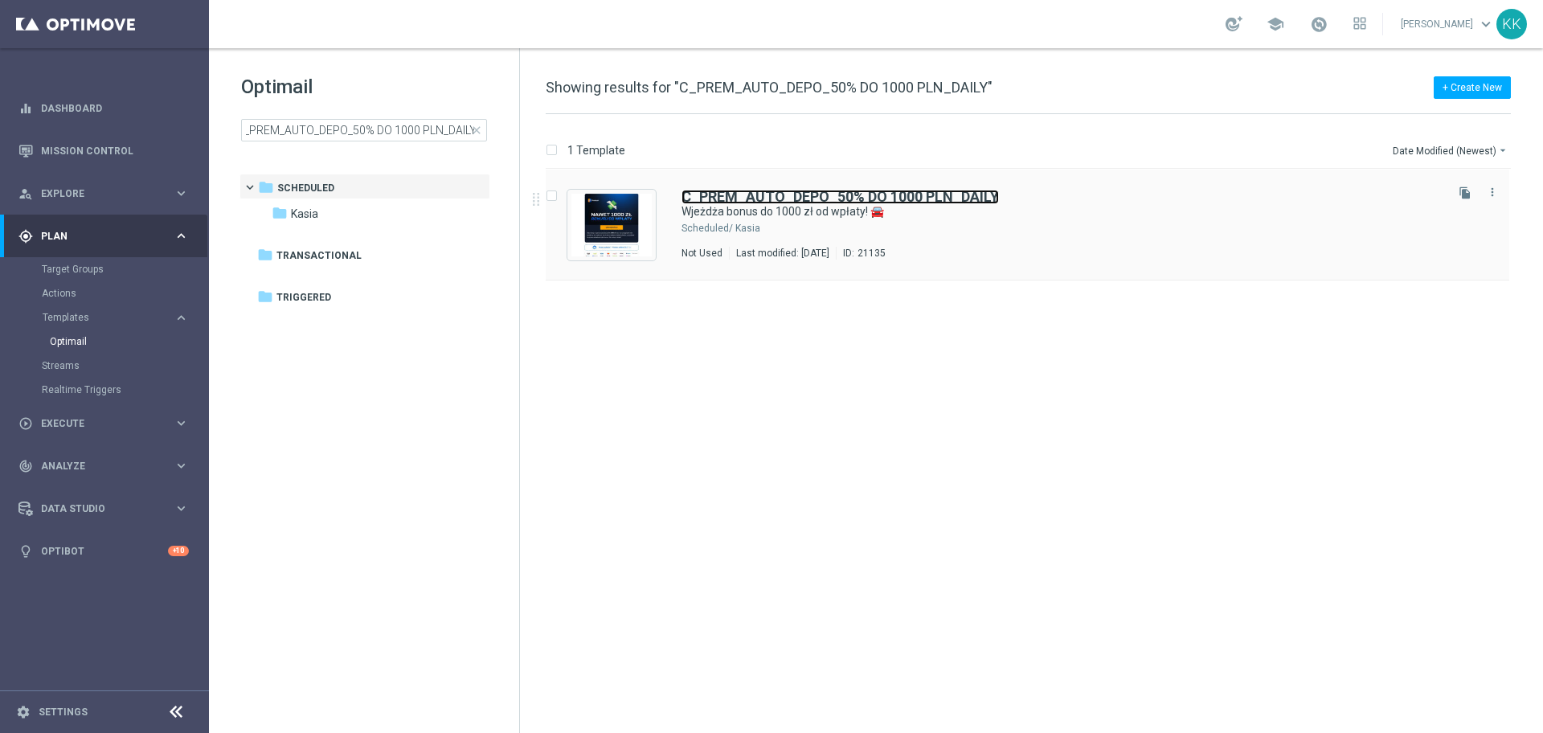
click at [738, 198] on b "C_PREM_AUTO_DEPO_50% DO 1000 PLN_DAILY" at bounding box center [839, 196] width 317 height 17
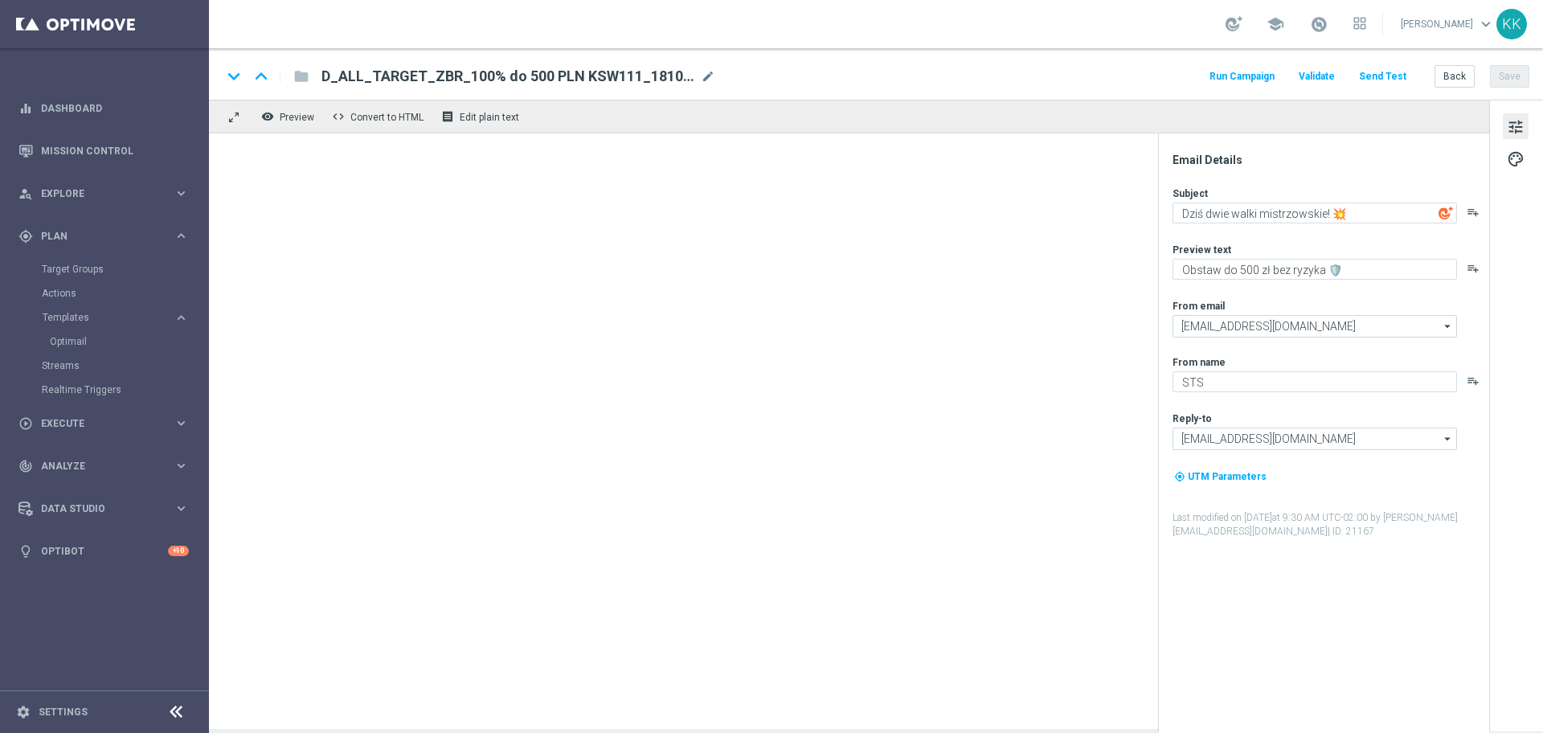
type textarea "Wjeżdża bonus do 1000 zł od wpłaty! 🚘"
type textarea "Zgarnij ekstra kasę 👈"
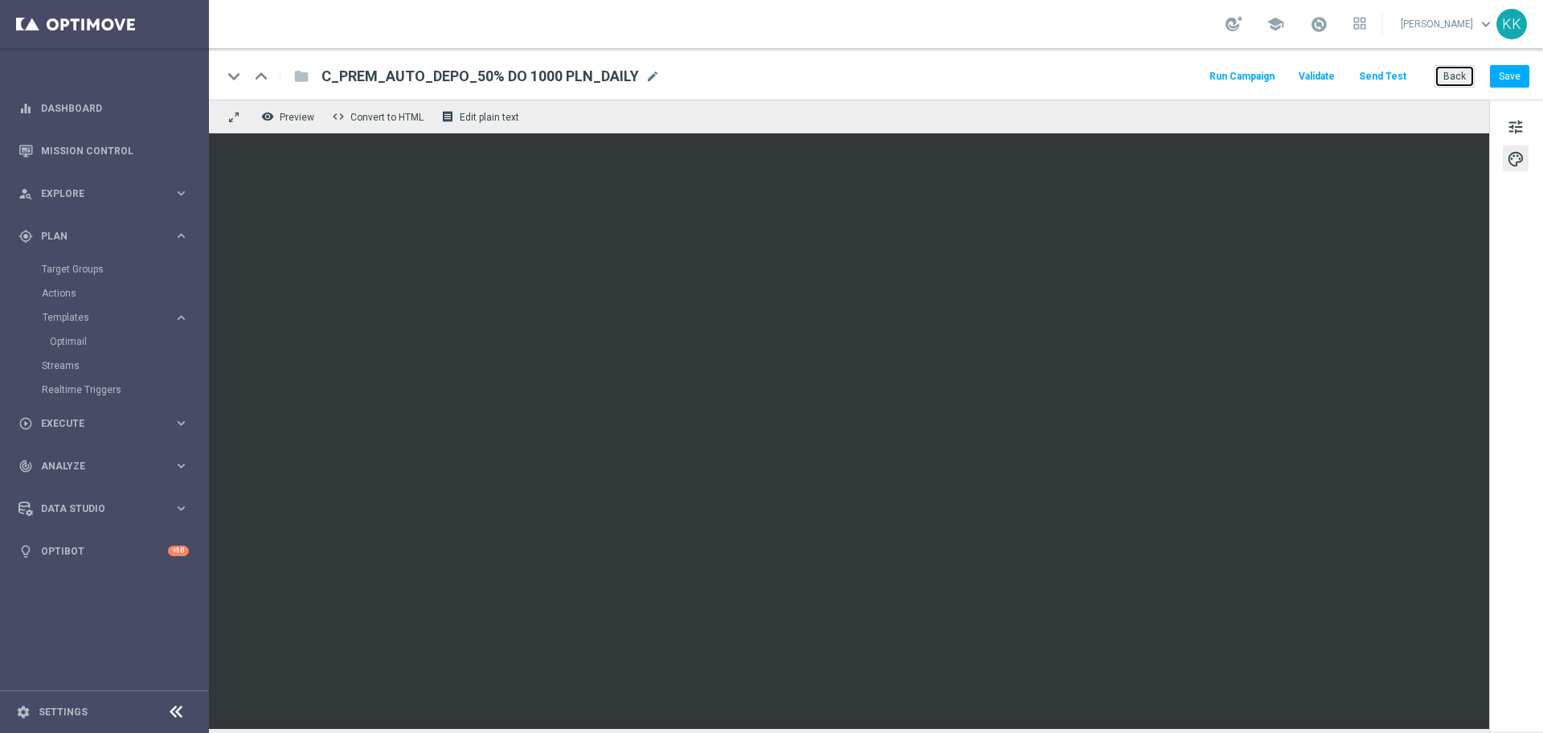
click at [1456, 82] on button "Back" at bounding box center [1454, 76] width 40 height 23
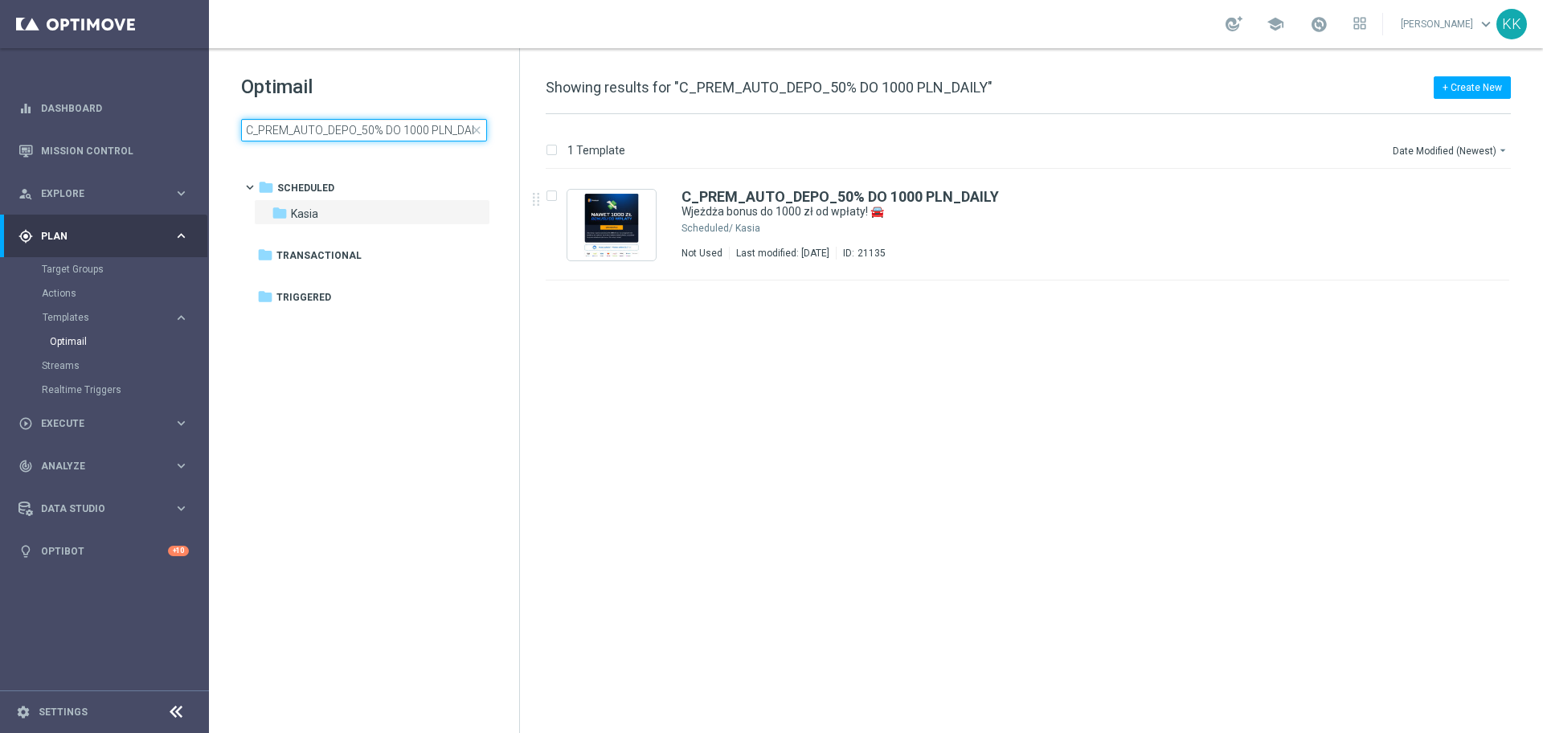
click at [362, 122] on input "C_PREM_AUTO_DEPO_50% DO 1000 PLN_DAILY" at bounding box center [364, 130] width 246 height 23
type input "C_PEXTRA_AUTO_DEPO_50% DO 2000 PLN_DAILY"
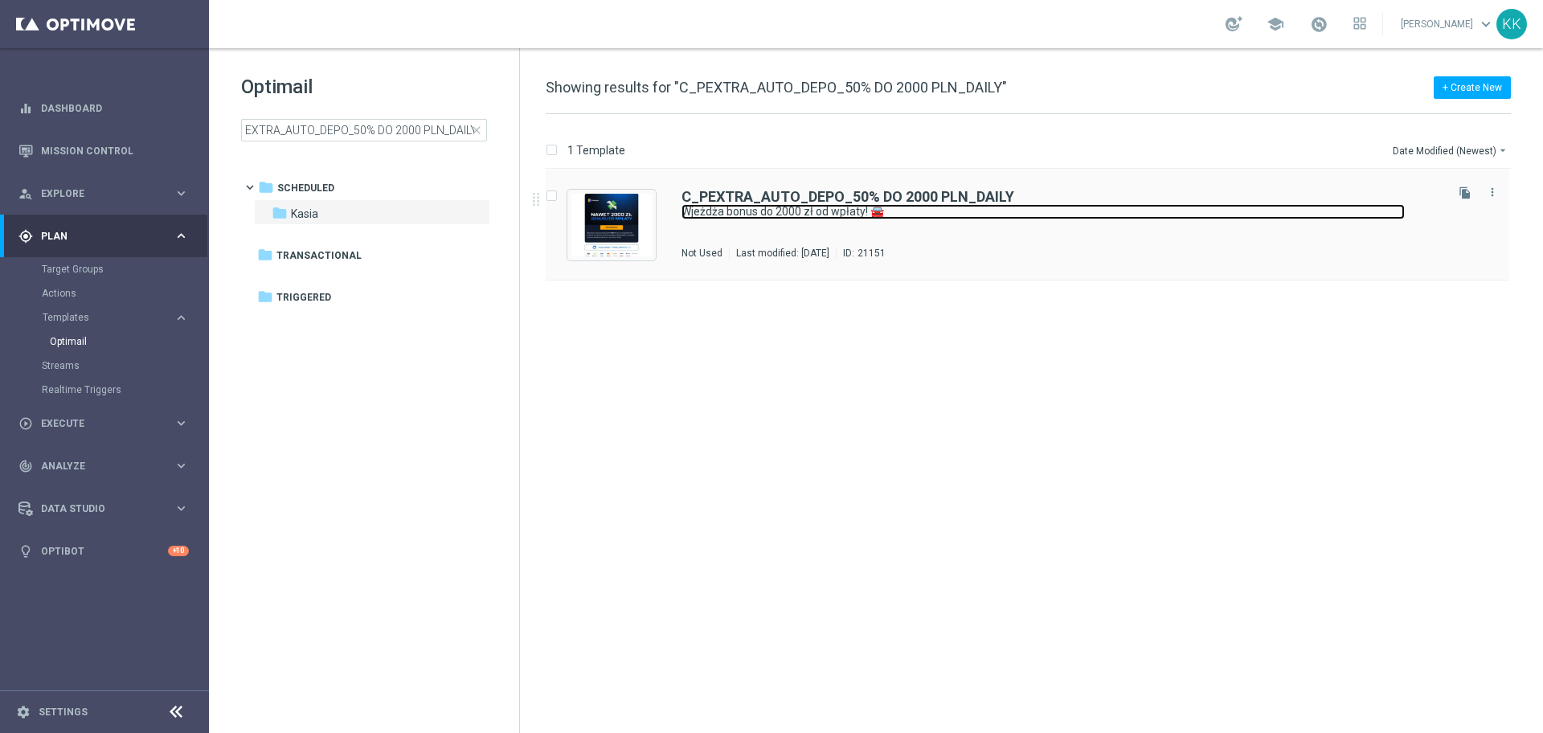
click at [792, 209] on link "Wjeżdża bonus do 2000 zł od wpłaty! 🚘" at bounding box center [1042, 211] width 723 height 15
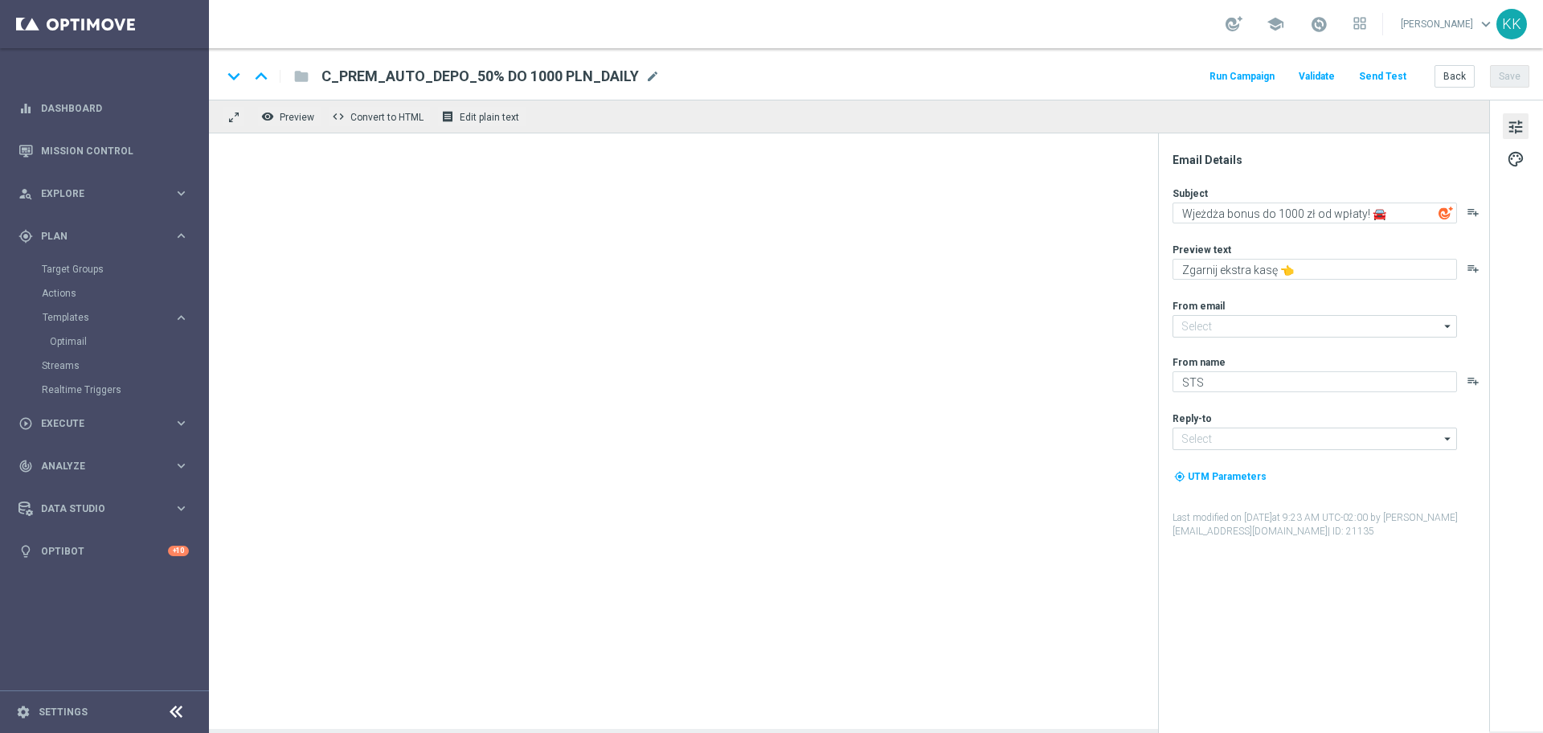
type input "[EMAIL_ADDRESS][DOMAIN_NAME]"
type textarea "Wjeżdża bonus do 2000 zł od wpłaty! 🚘"
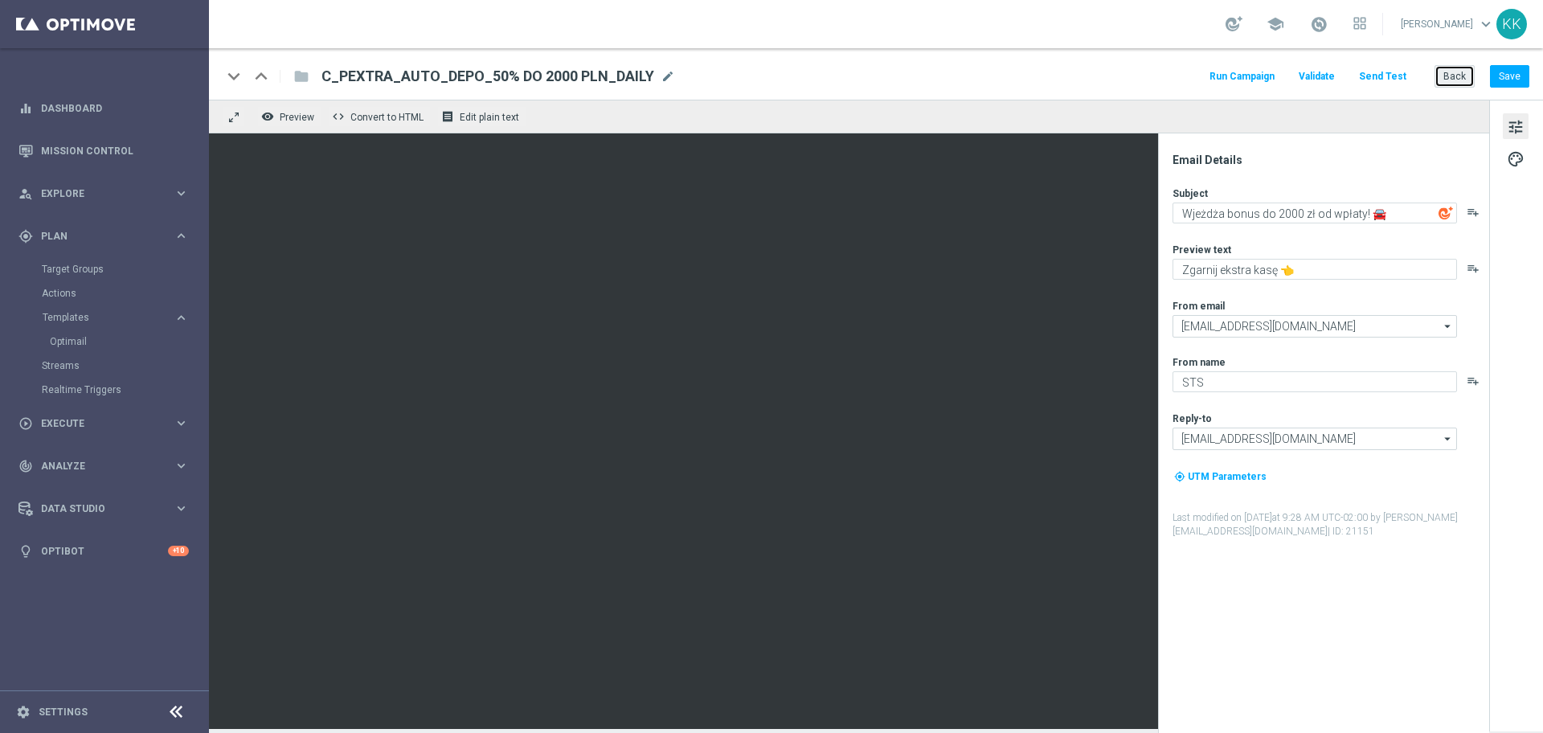
click at [1442, 75] on button "Back" at bounding box center [1454, 76] width 40 height 23
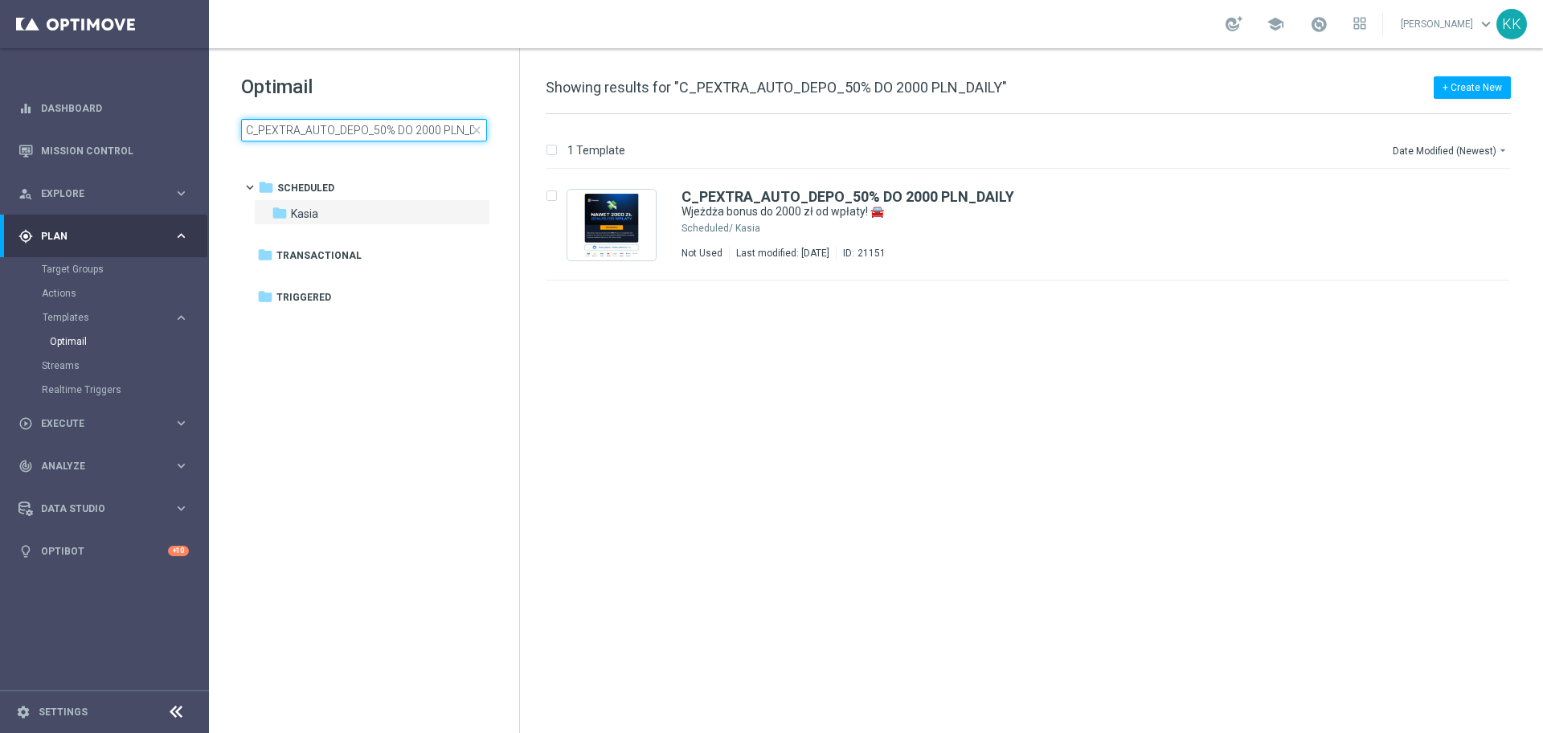
click at [258, 133] on input "C_PEXTRA_AUTO_DEPO_50% DO 2000 PLN_DAILY" at bounding box center [364, 130] width 246 height 23
type input "D_PREM_AUTO_DEPO_100% DO 1000 PLN_DAILY"
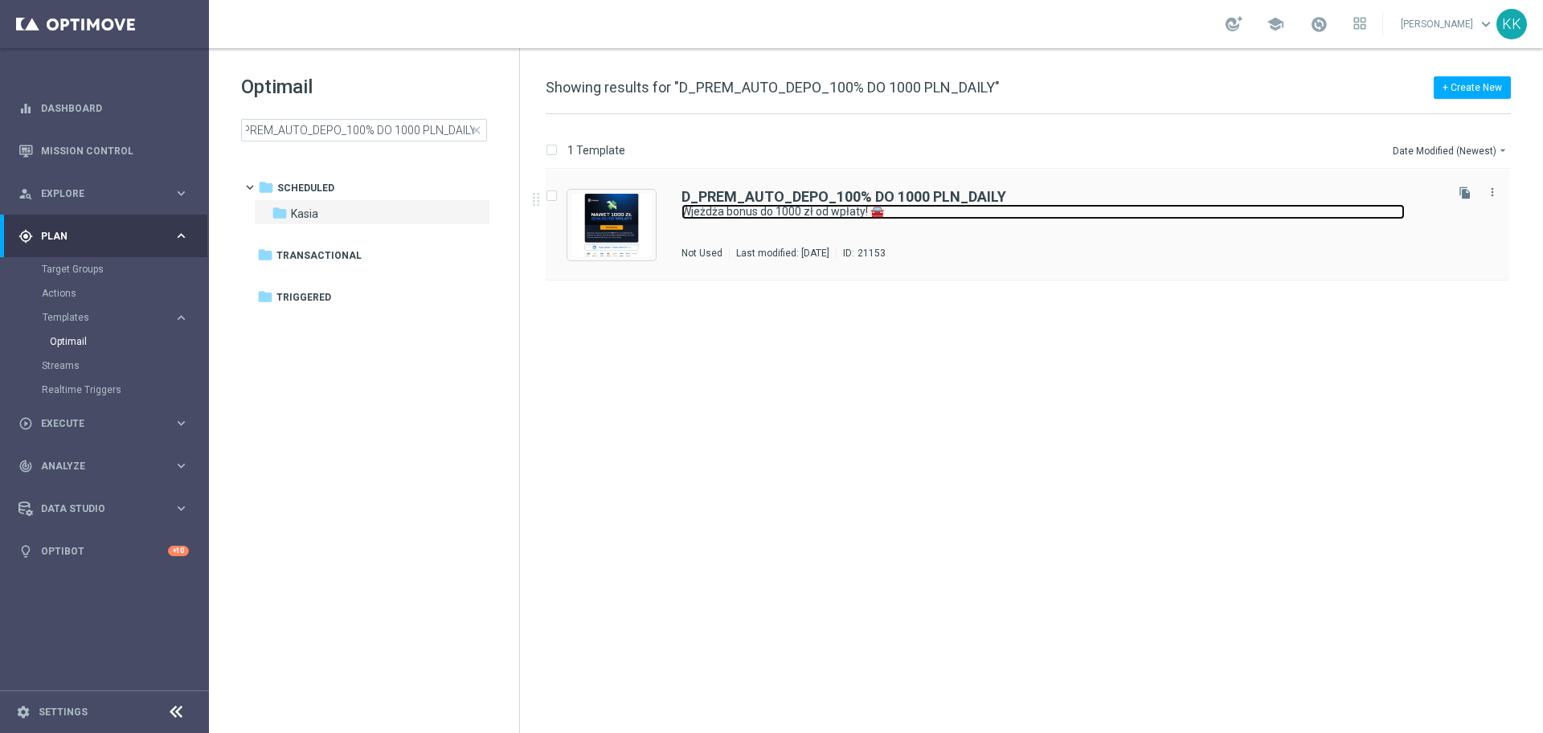
click at [729, 214] on link "Wjeżdża bonus do 1000 zł od wpłaty! 🚘" at bounding box center [1042, 211] width 723 height 15
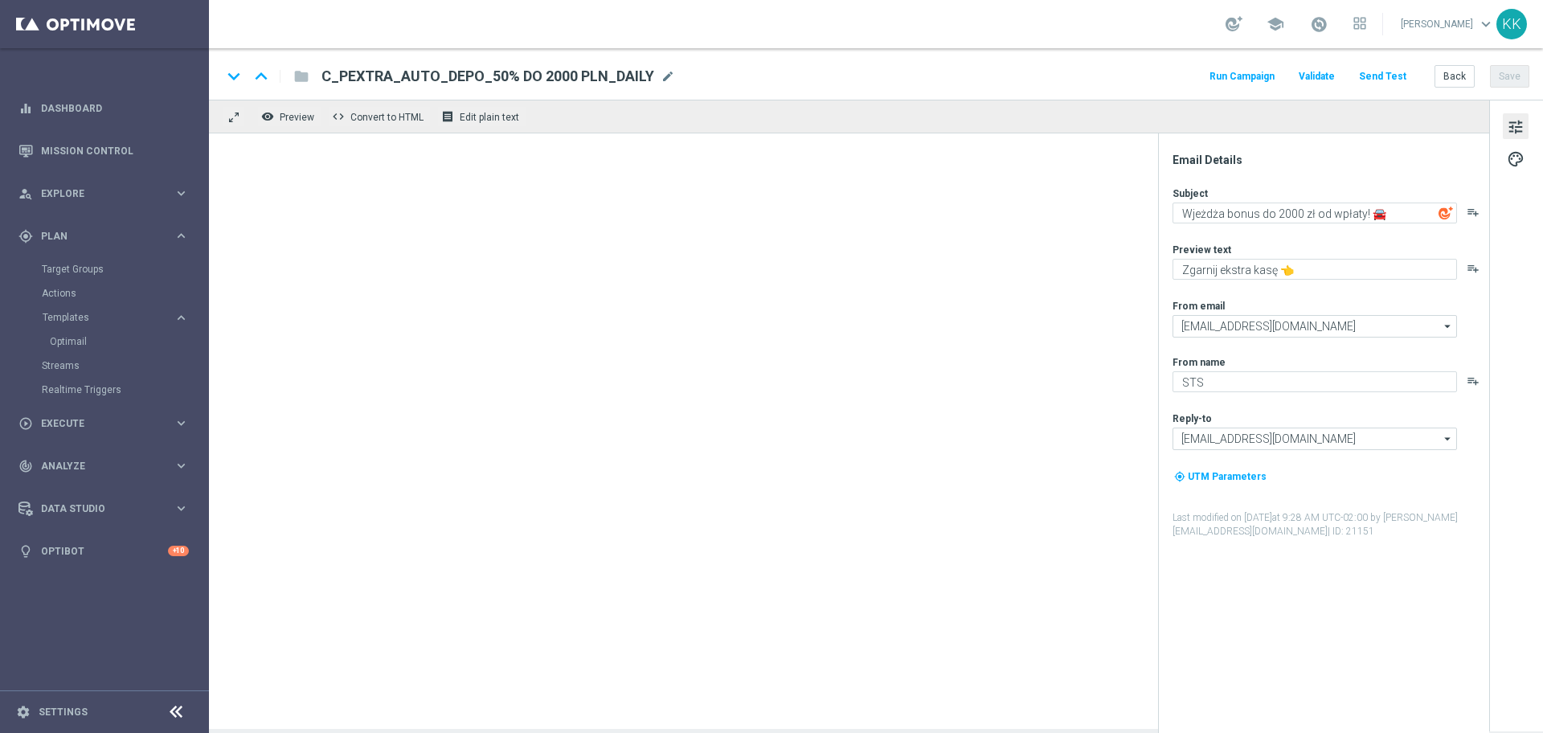
type textarea "Wjeżdża bonus do 1000 zł od wpłaty! 🚘"
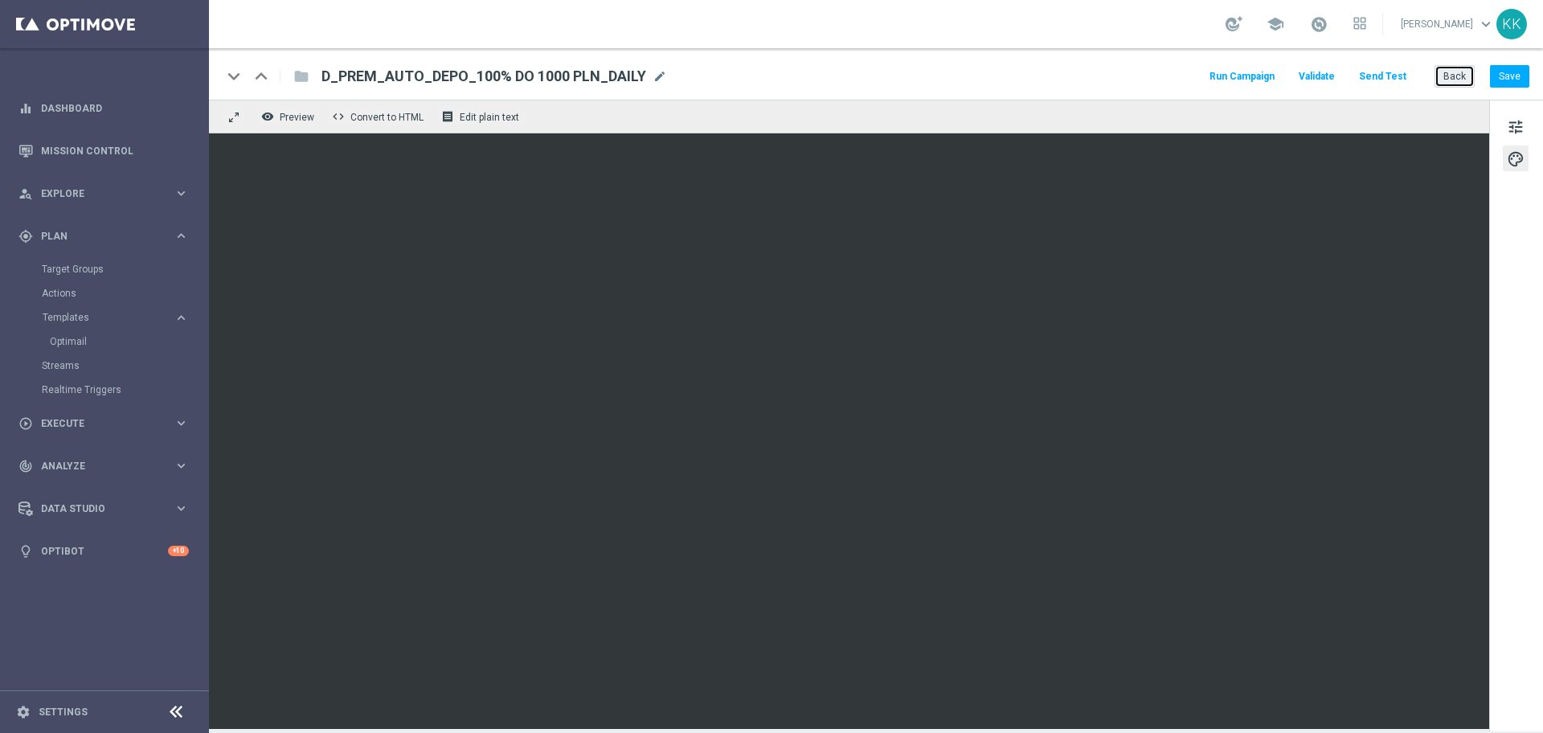
click at [1467, 81] on button "Back" at bounding box center [1454, 76] width 40 height 23
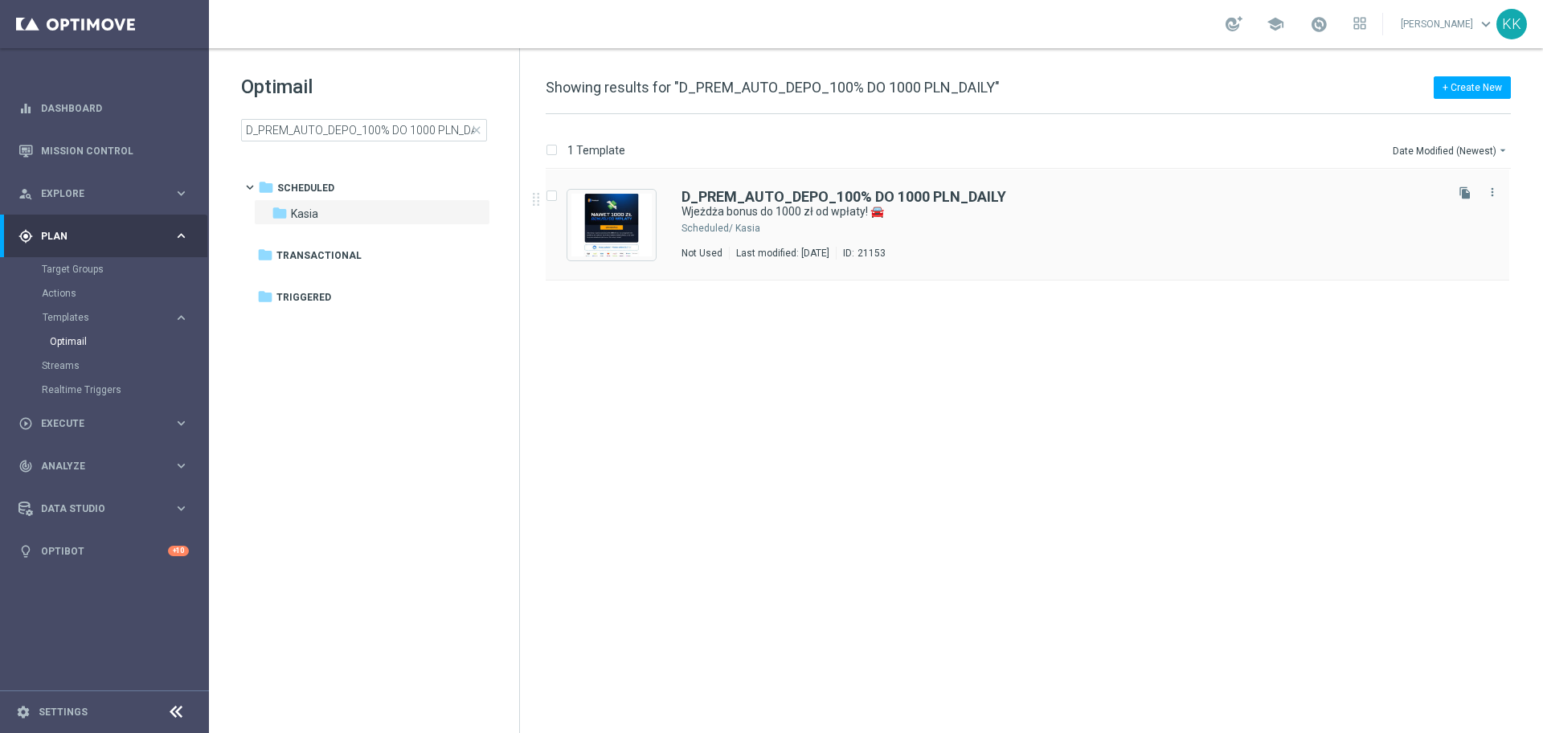
click at [898, 227] on div "Kasia" at bounding box center [1088, 228] width 706 height 13
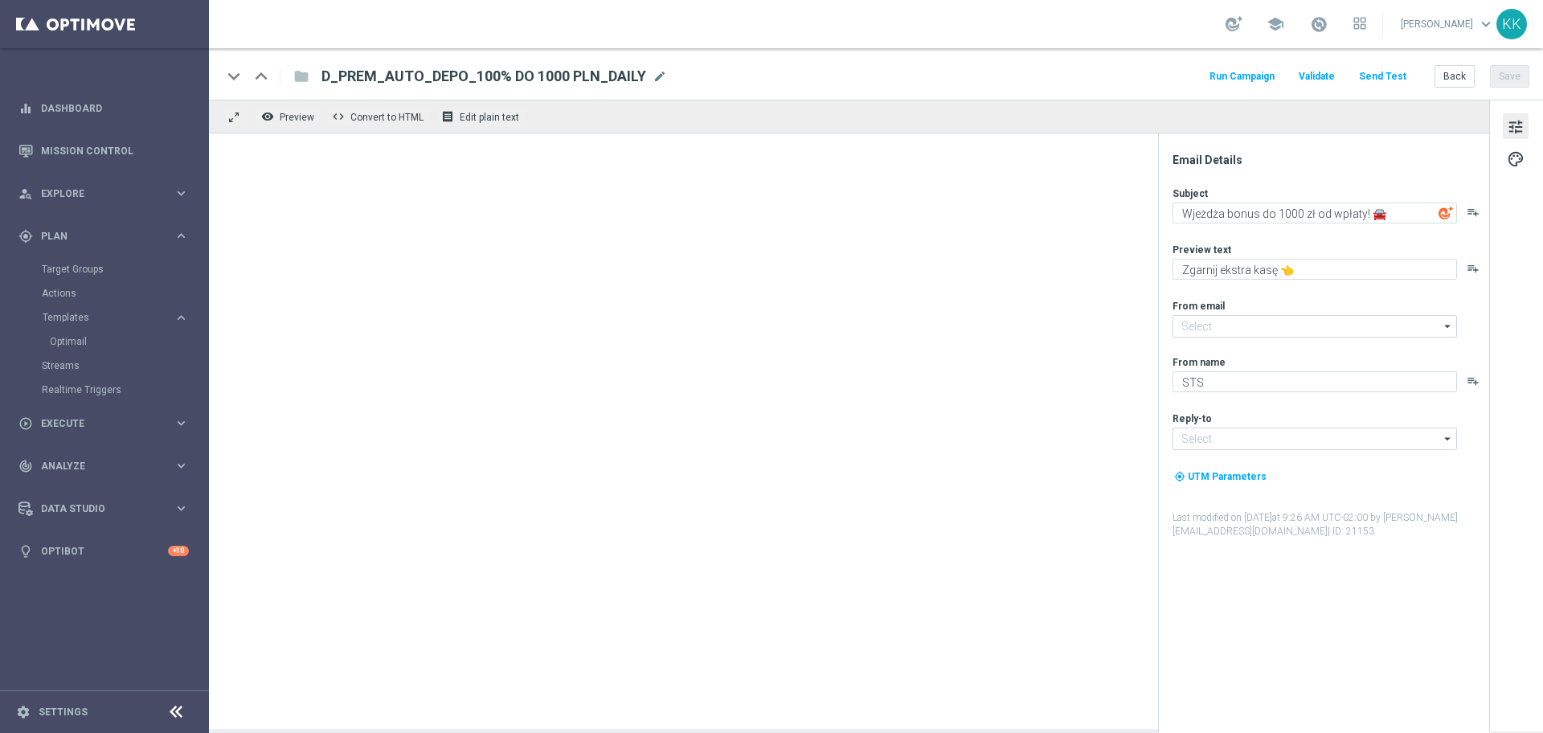
type input "[EMAIL_ADDRESS][DOMAIN_NAME]"
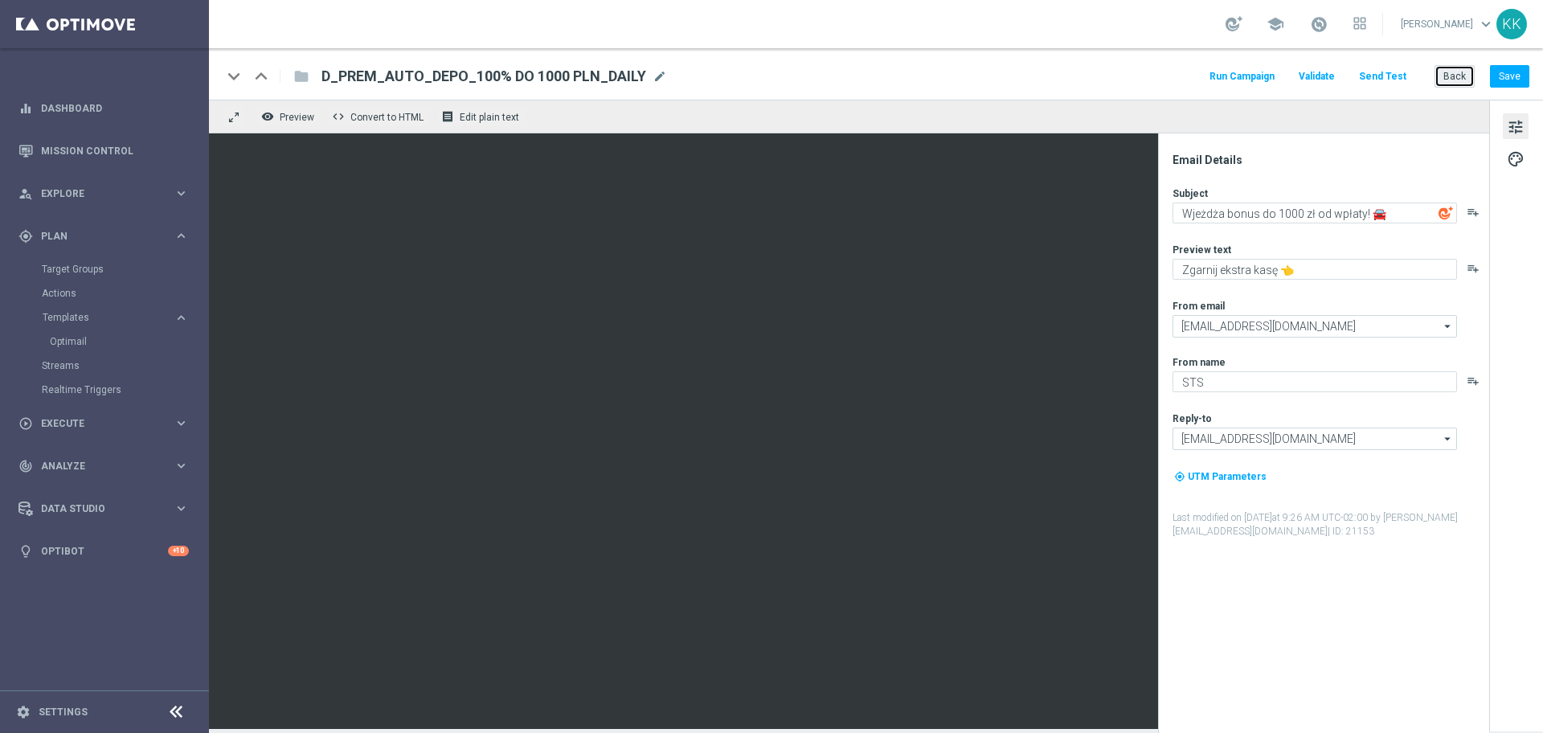
click at [1445, 70] on button "Back" at bounding box center [1454, 76] width 40 height 23
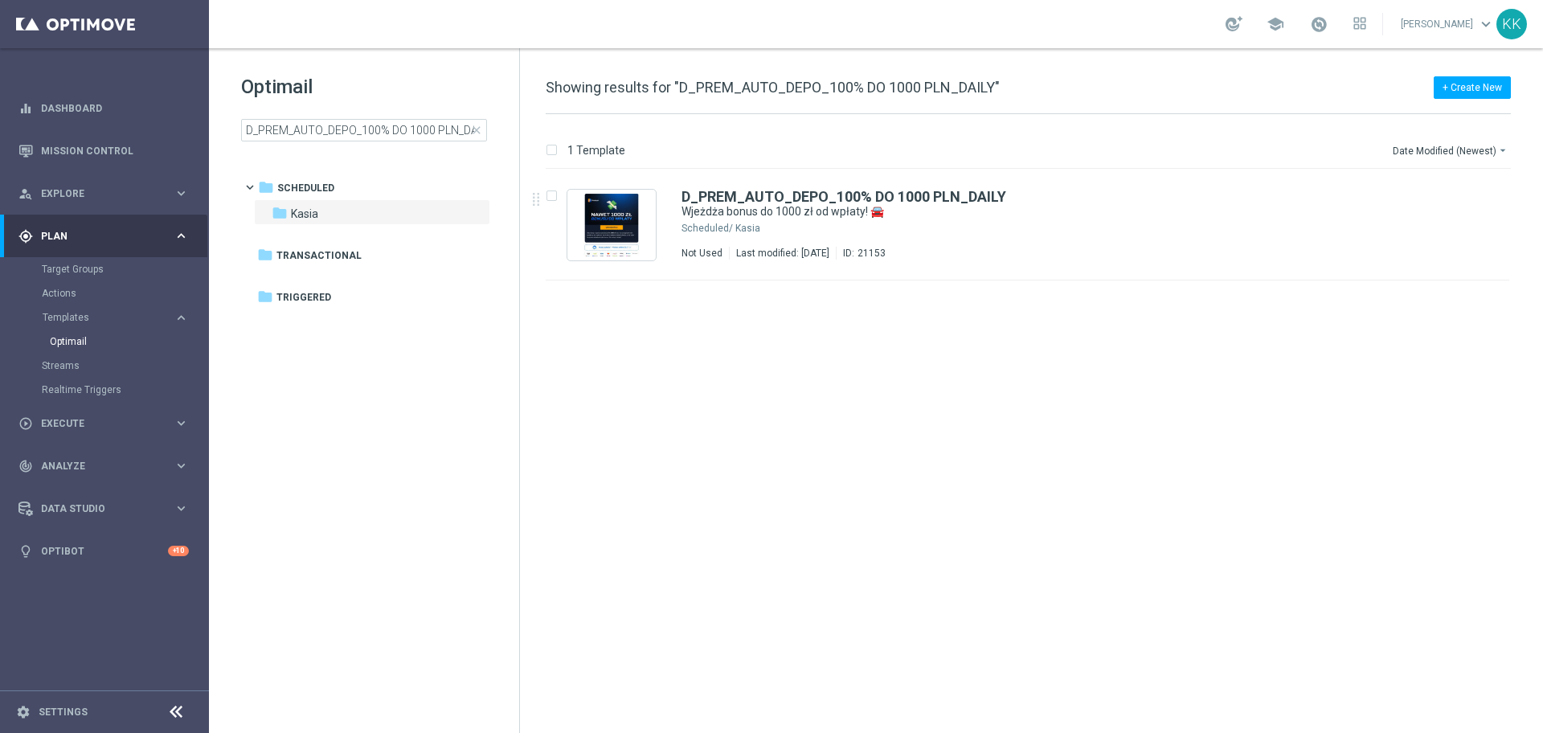
click at [328, 117] on div "Optimail D_PREM_AUTO_DEPO_100% DO 1000 PLN_DAILY close" at bounding box center [380, 108] width 278 height 68
click at [342, 139] on input "D_PREM_AUTO_DEPO_100% DO 1000 PLN_DAILY" at bounding box center [364, 130] width 246 height 23
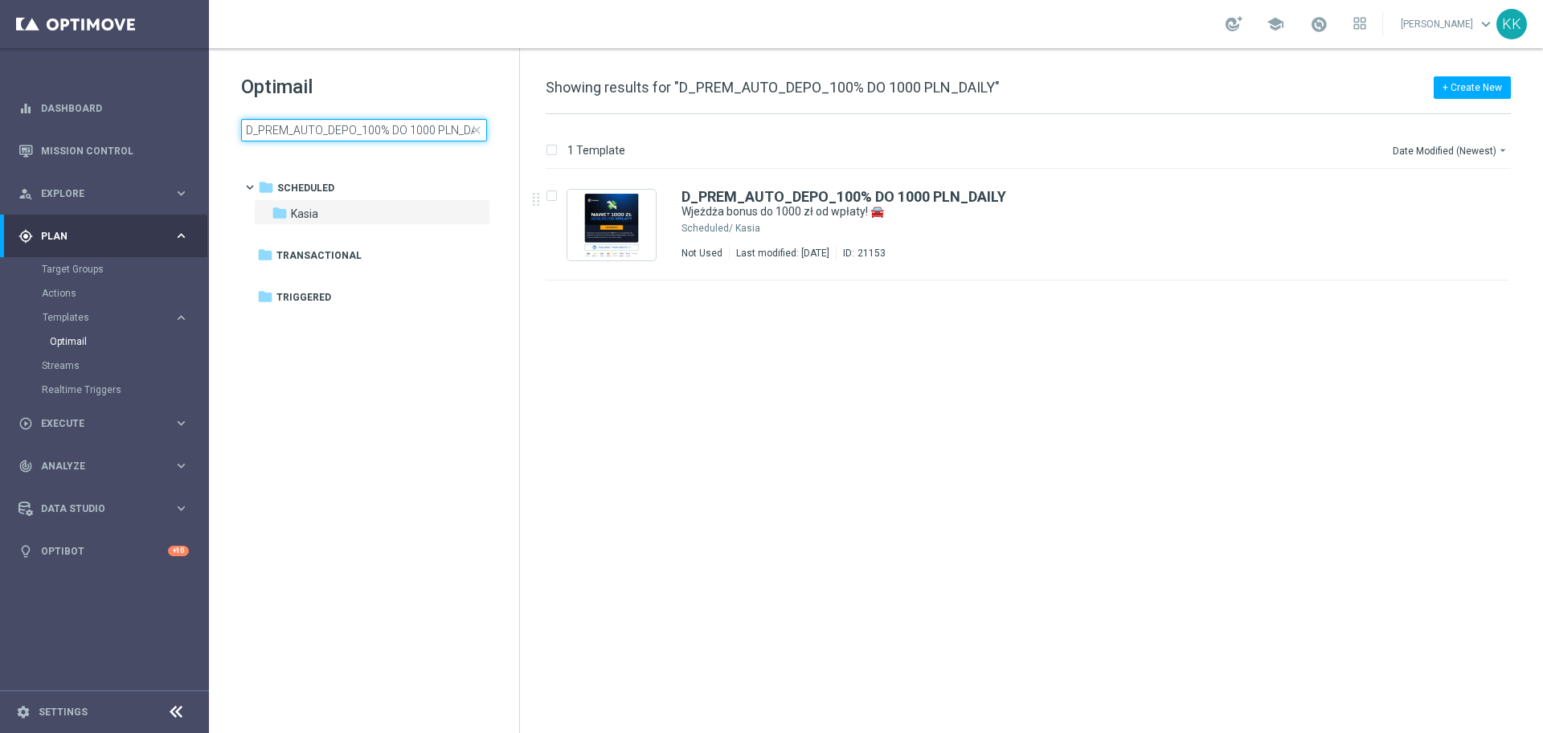
click at [342, 139] on input "D_PREM_AUTO_DEPO_100% DO 1000 PLN_DAILY" at bounding box center [364, 130] width 246 height 23
type input "D_PEXTRA_AUTO_DEPO_100% DO 2000 PLN_DAILY"
click at [915, 222] on div "Kasia" at bounding box center [1088, 228] width 706 height 13
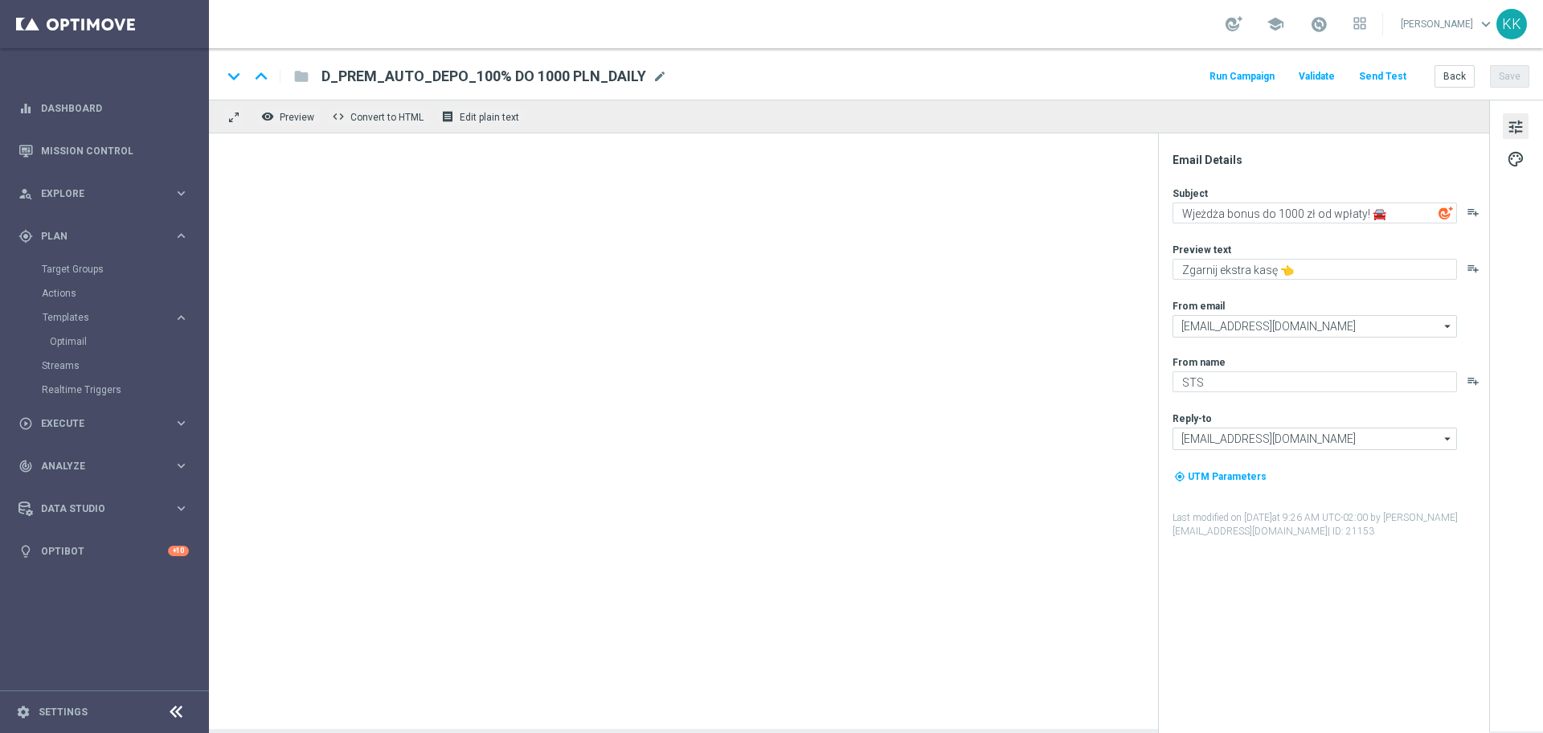
type textarea "Wjeżdża bonus do 2000 zł od wpłaty! 🚘"
